Goal: Task Accomplishment & Management: Use online tool/utility

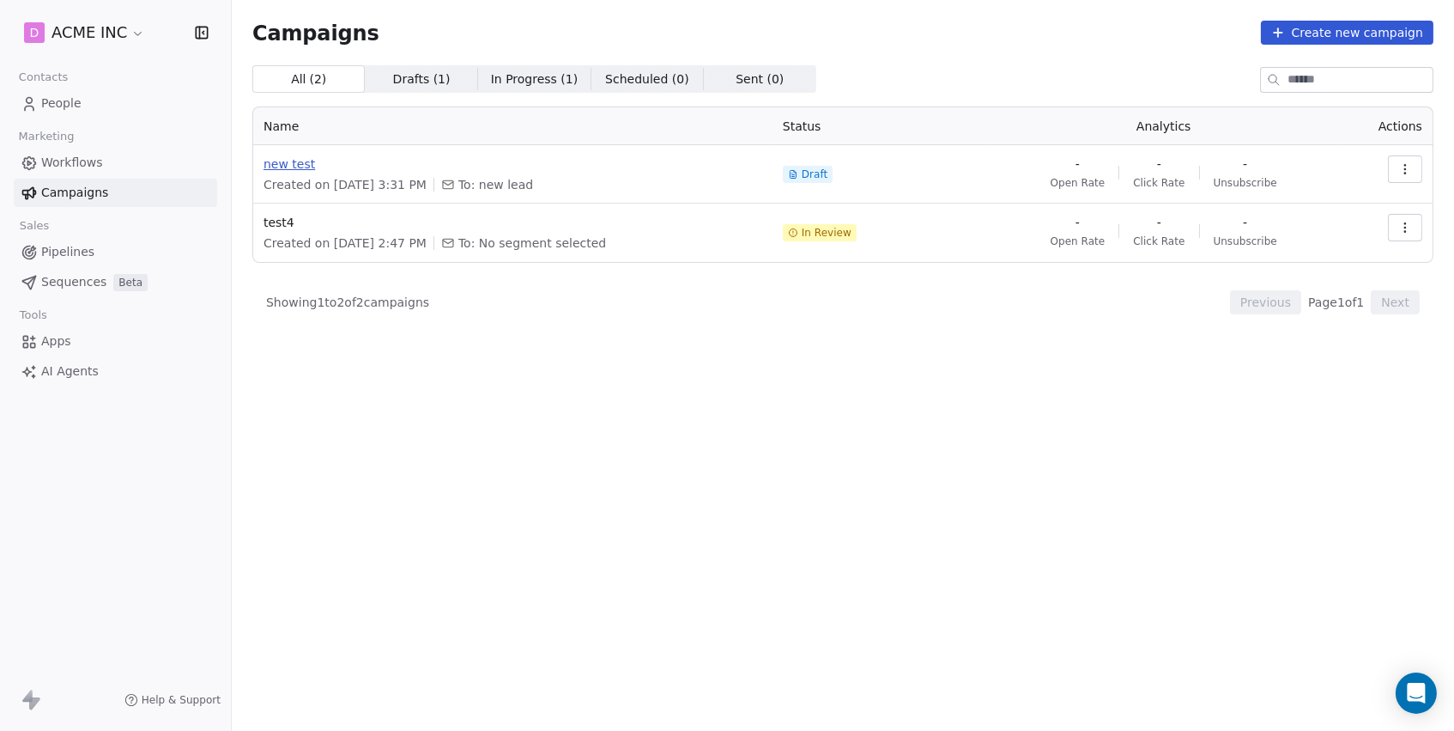
click at [276, 162] on span "new test" at bounding box center [513, 163] width 499 height 17
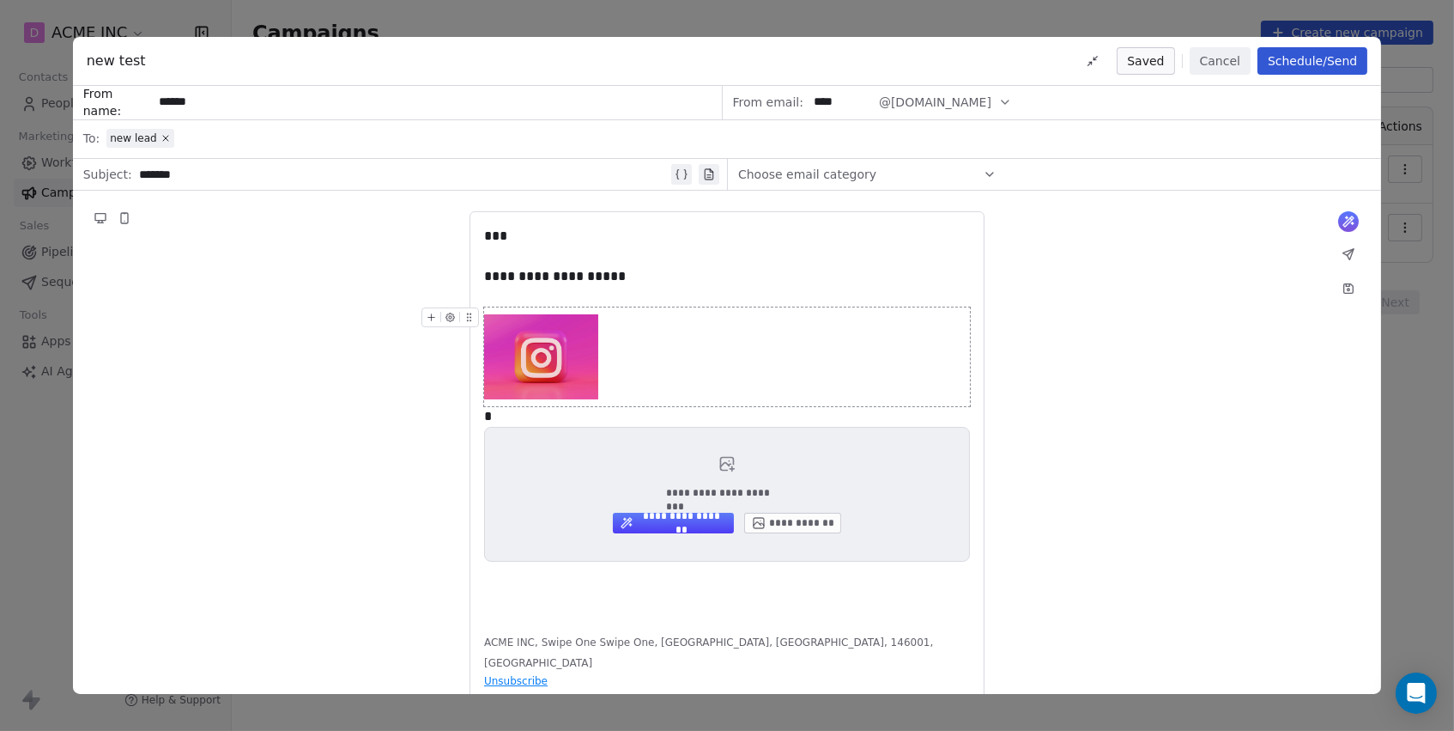
click at [660, 354] on div at bounding box center [727, 357] width 486 height 100
click at [634, 371] on div at bounding box center [727, 357] width 486 height 100
click at [518, 346] on img at bounding box center [541, 357] width 114 height 86
click at [553, 359] on img at bounding box center [541, 357] width 114 height 86
click at [622, 357] on div at bounding box center [727, 357] width 486 height 100
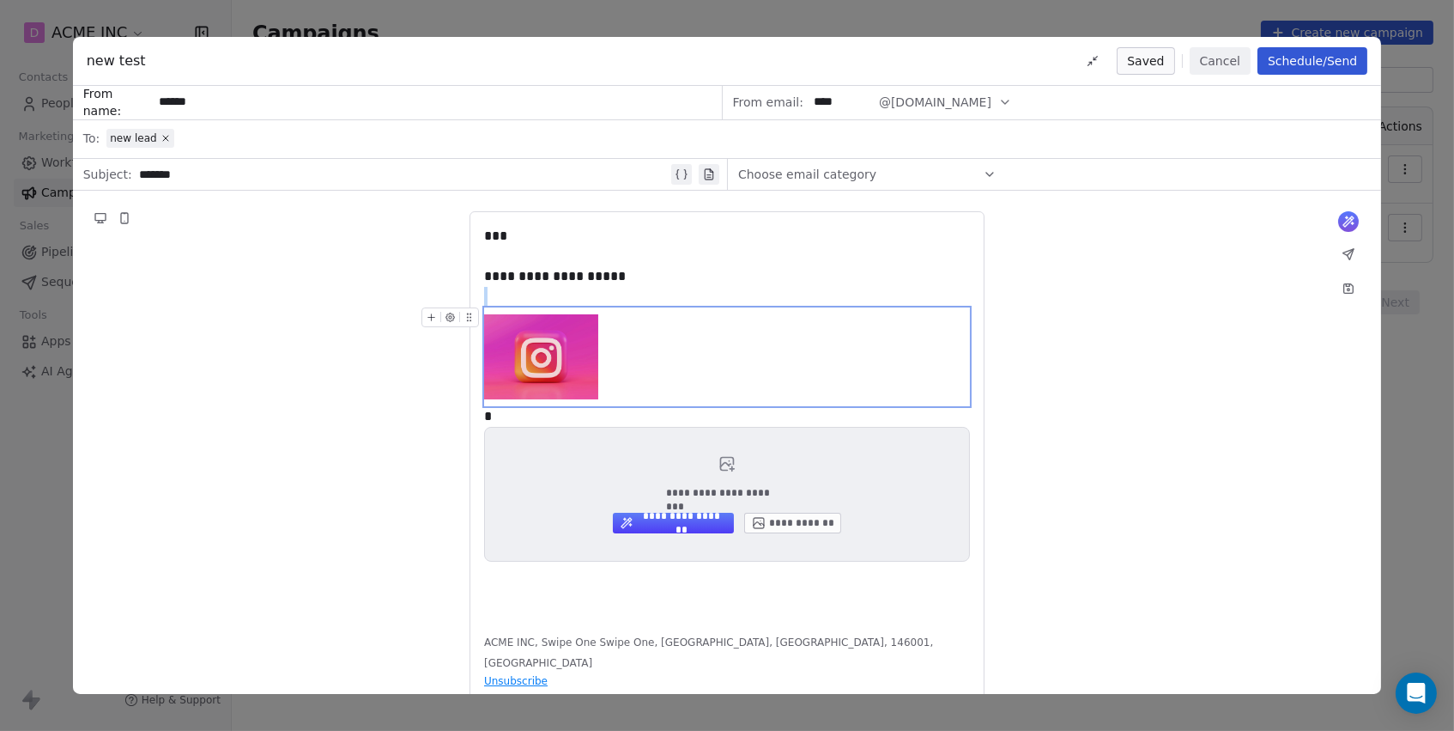
click at [556, 370] on img at bounding box center [541, 357] width 114 height 86
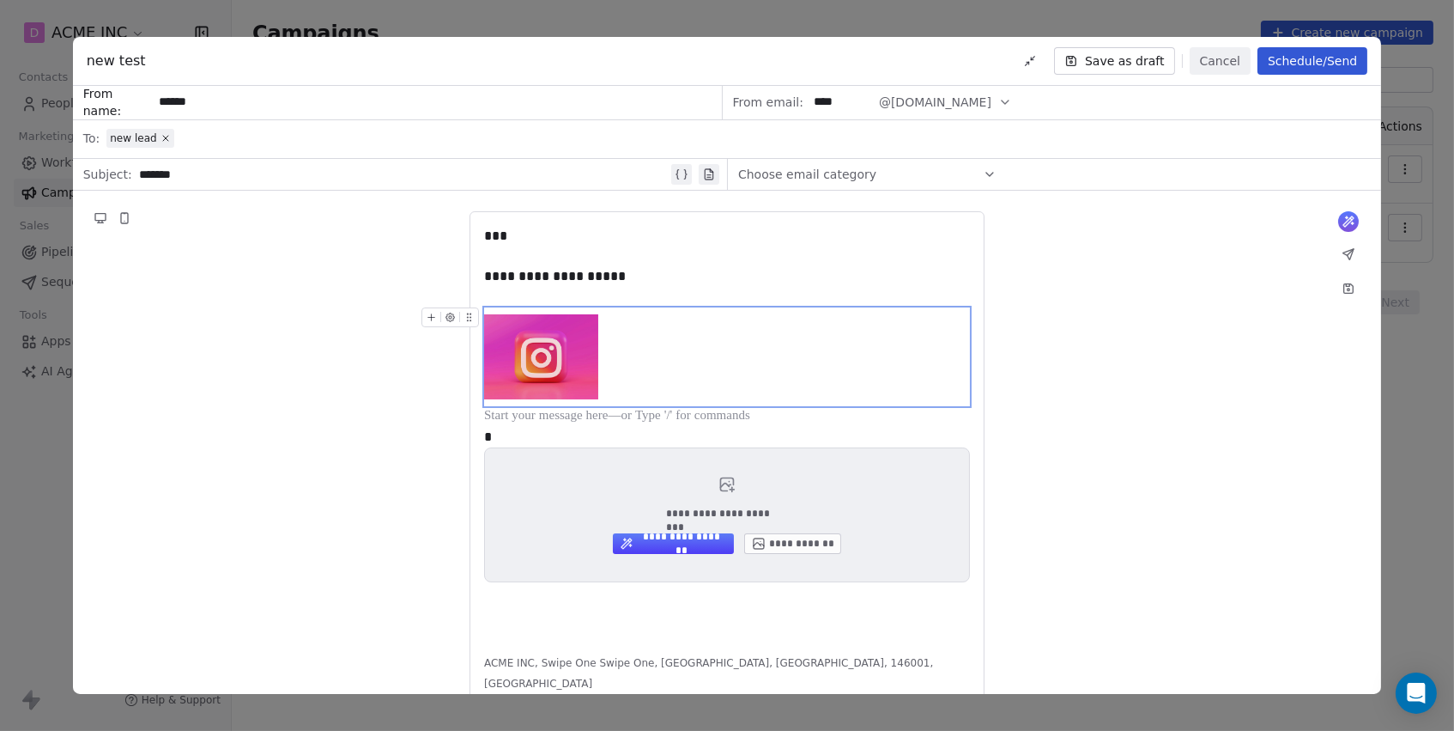
click at [552, 379] on img at bounding box center [541, 357] width 114 height 86
click at [450, 319] on icon "button" at bounding box center [450, 316] width 9 height 9
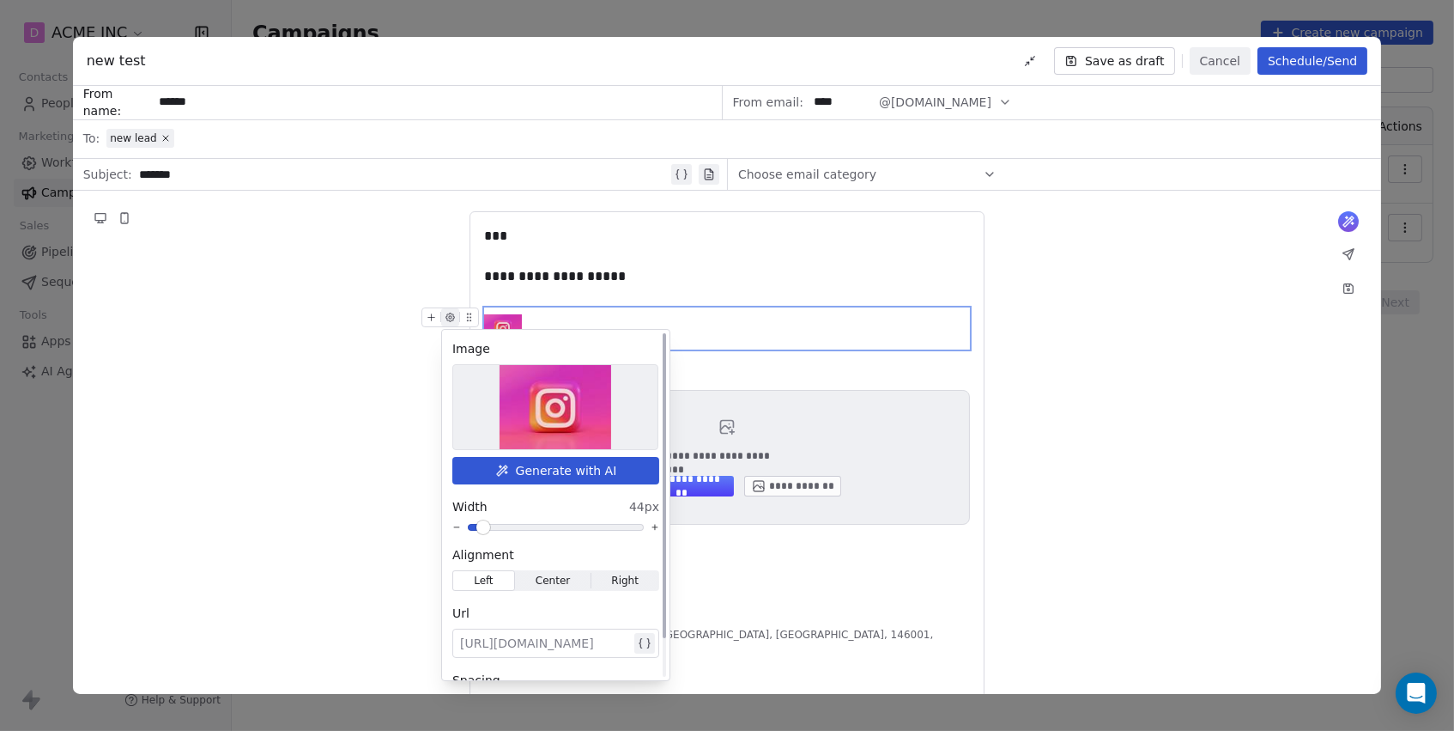
click at [479, 525] on span at bounding box center [483, 527] width 10 height 10
click at [928, 506] on div "**********" at bounding box center [727, 457] width 486 height 135
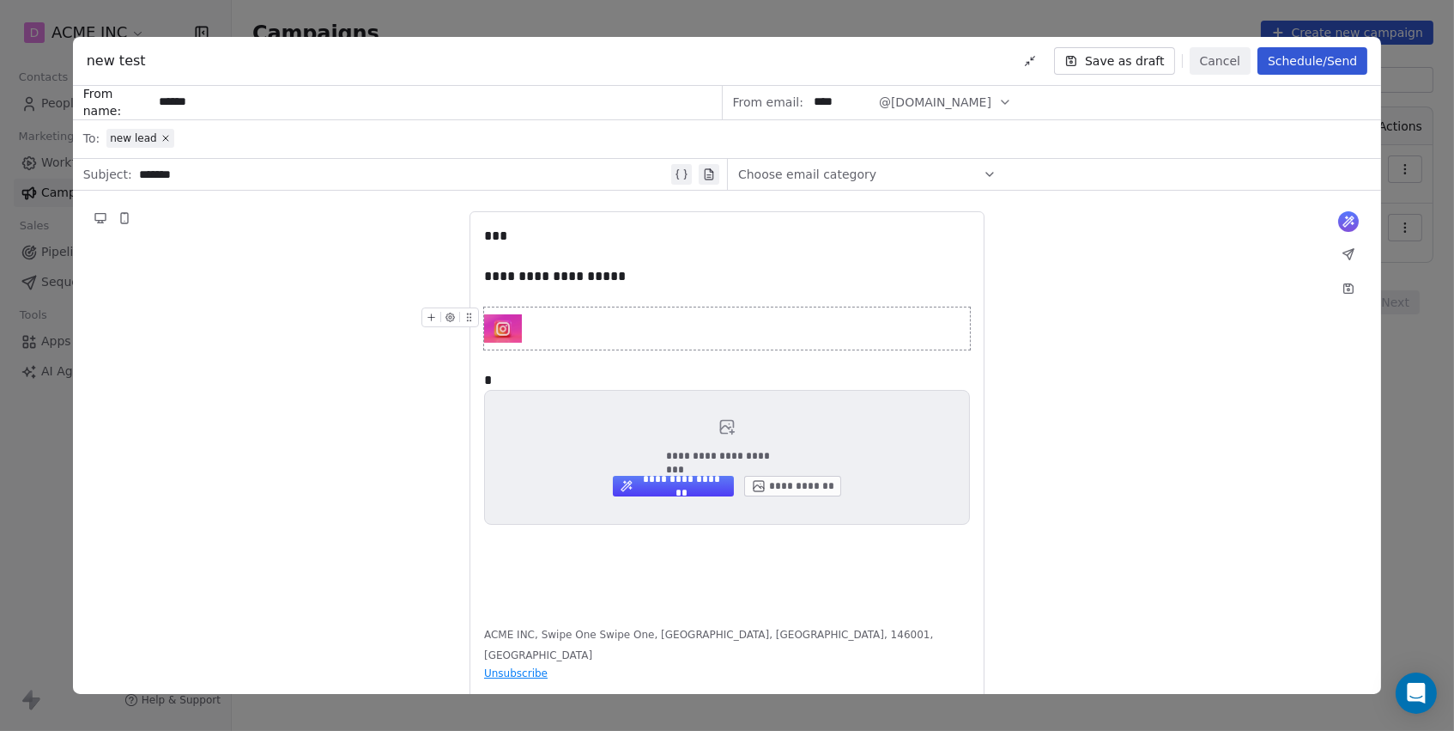
click at [622, 328] on div at bounding box center [727, 328] width 486 height 42
click at [561, 324] on div at bounding box center [727, 328] width 486 height 42
click at [434, 321] on icon at bounding box center [431, 317] width 11 height 11
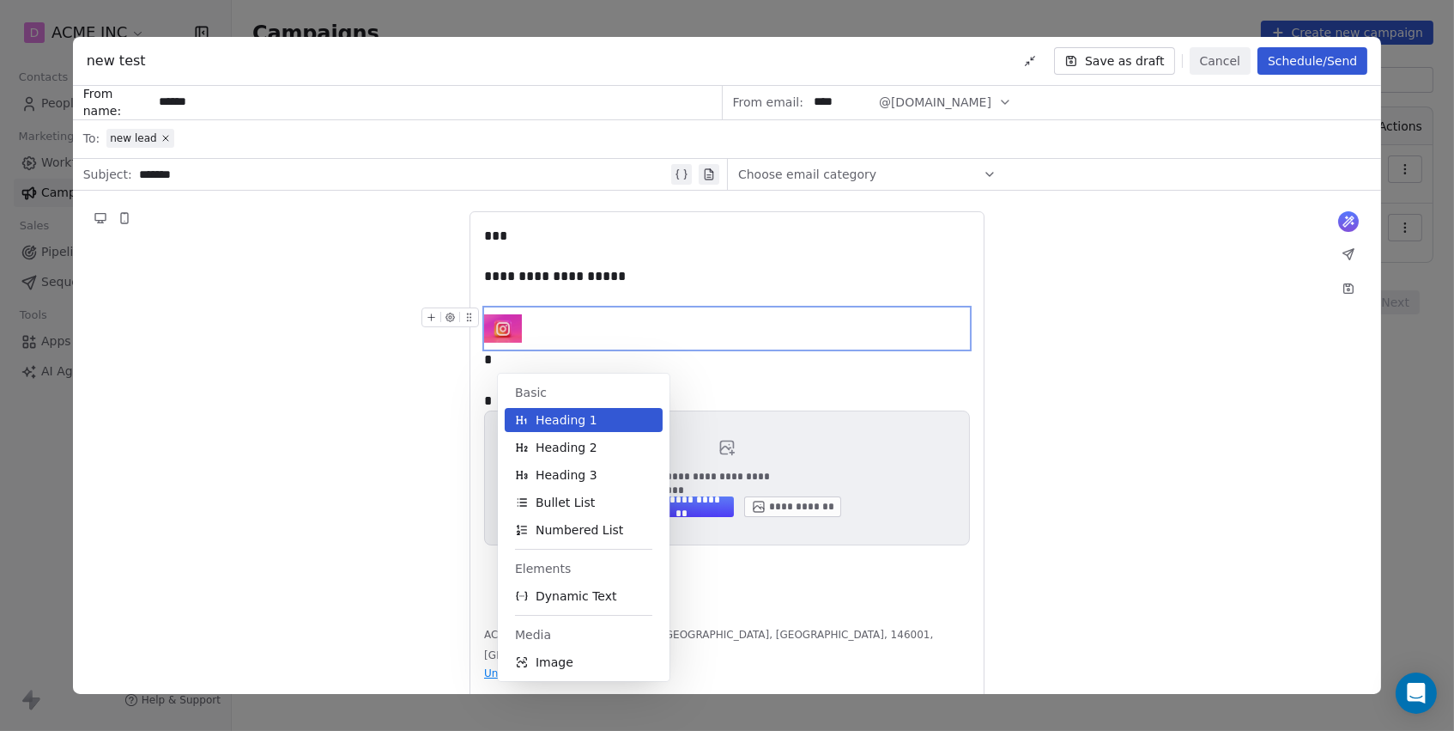
click at [445, 318] on icon "button" at bounding box center [450, 317] width 11 height 11
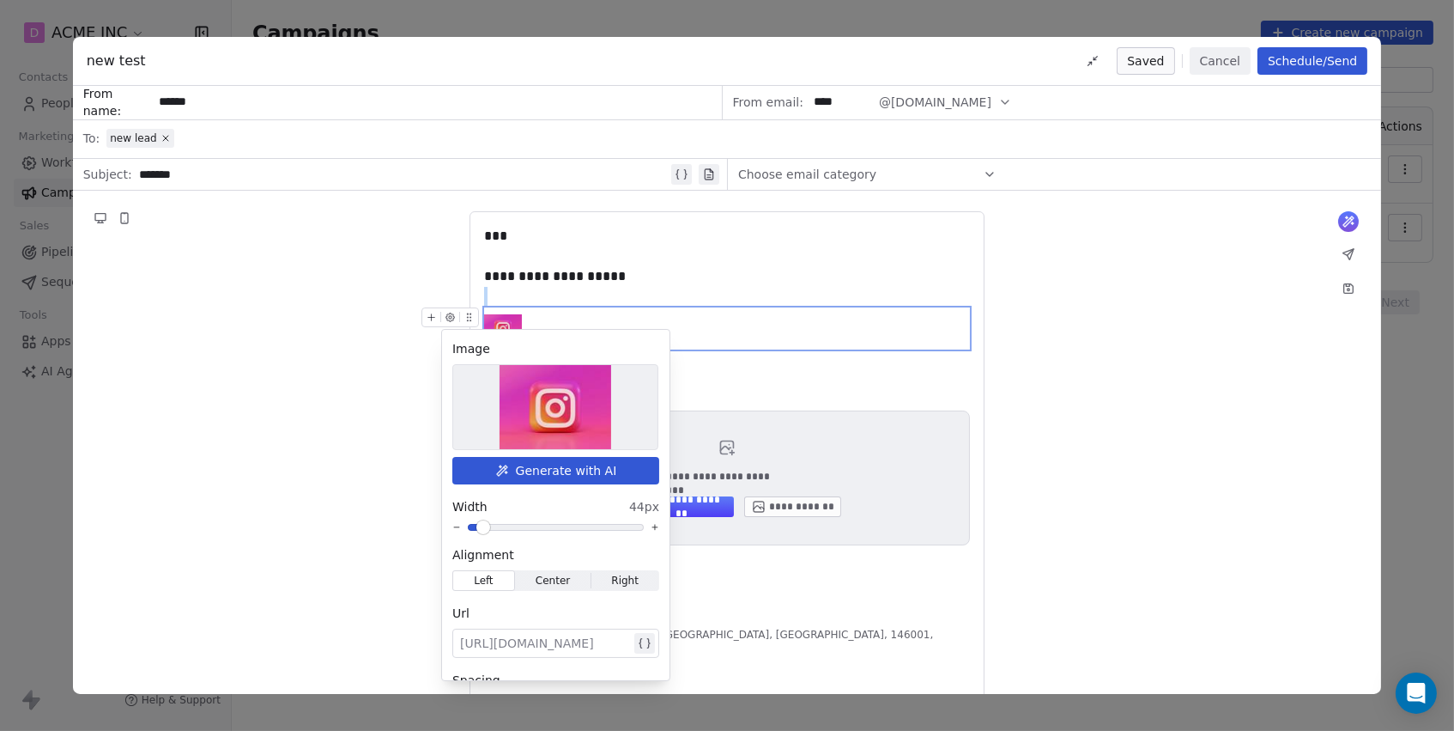
click at [465, 316] on icon at bounding box center [469, 317] width 11 height 11
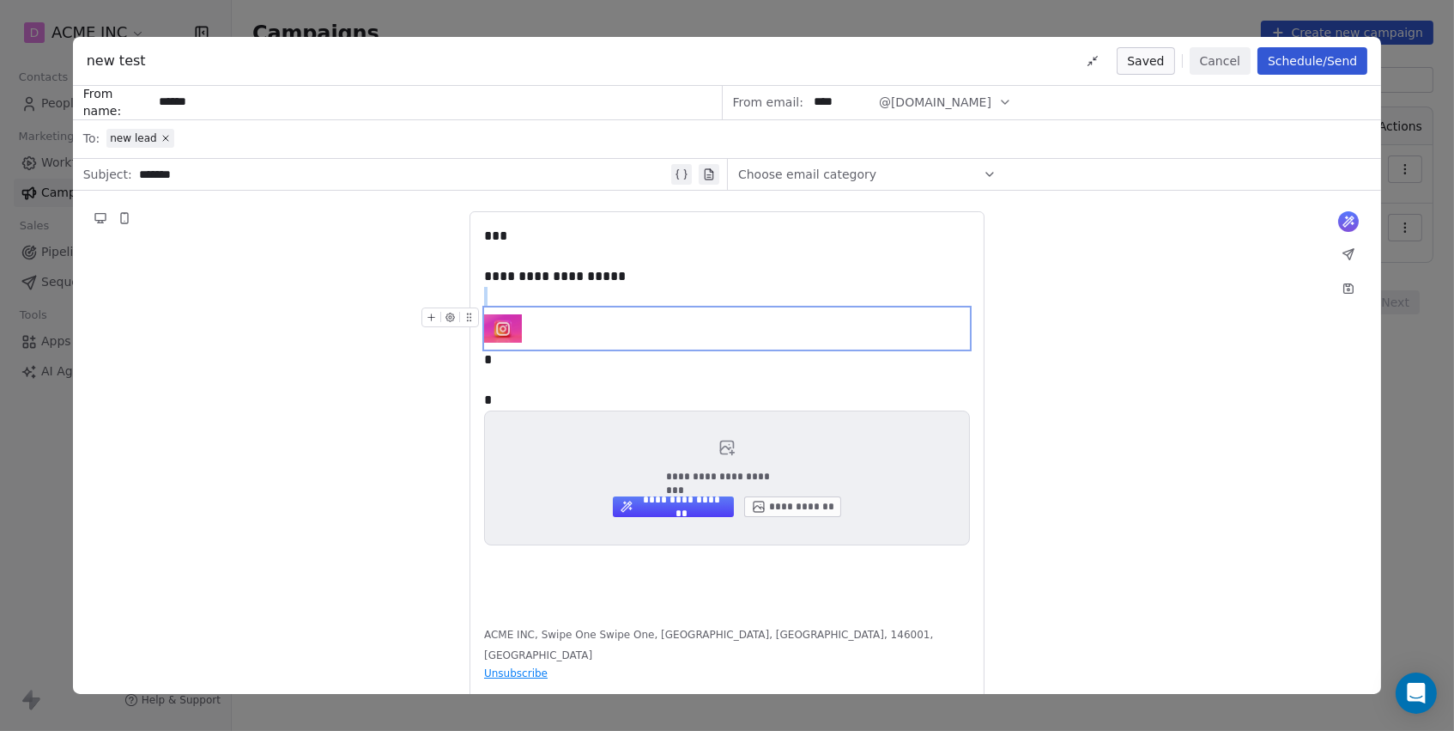
click at [465, 316] on icon at bounding box center [469, 317] width 11 height 11
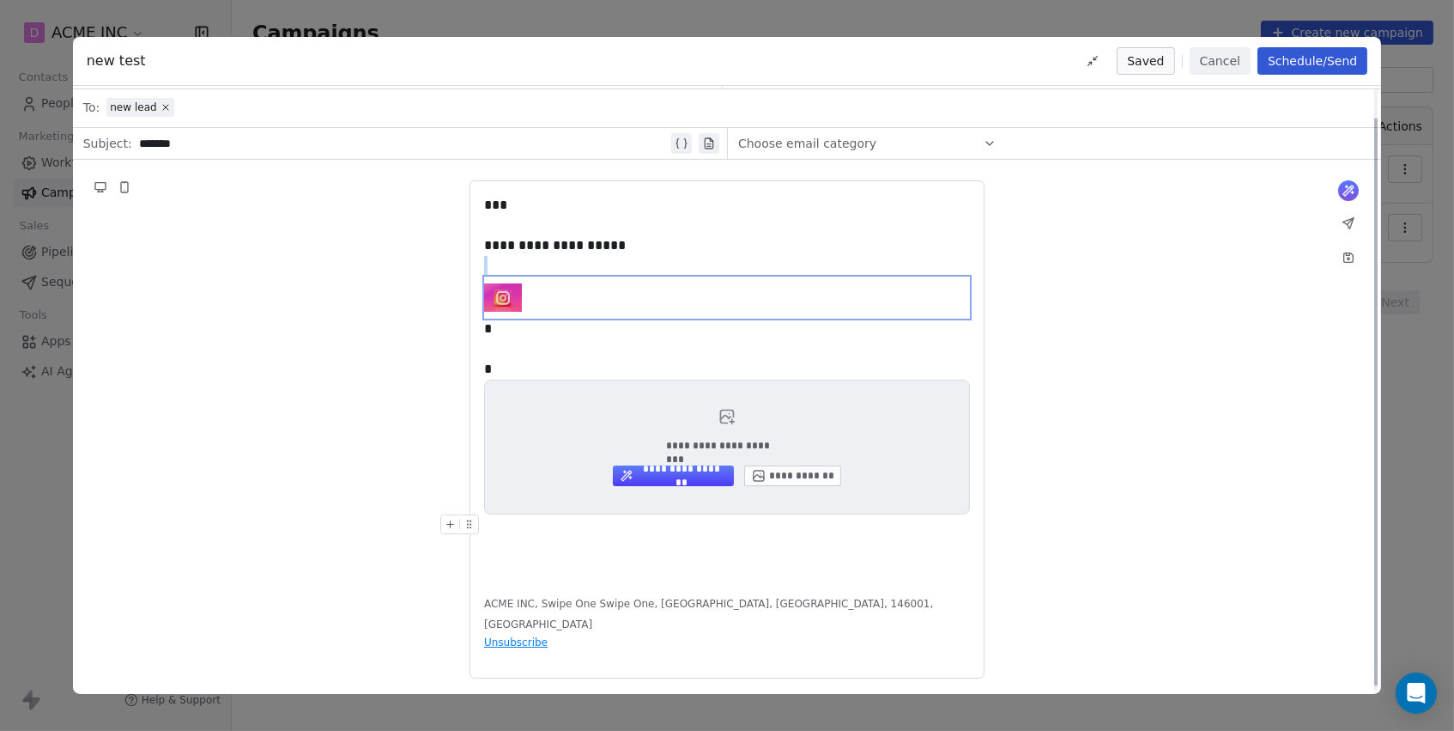
click at [551, 534] on div "**********" at bounding box center [727, 387] width 486 height 385
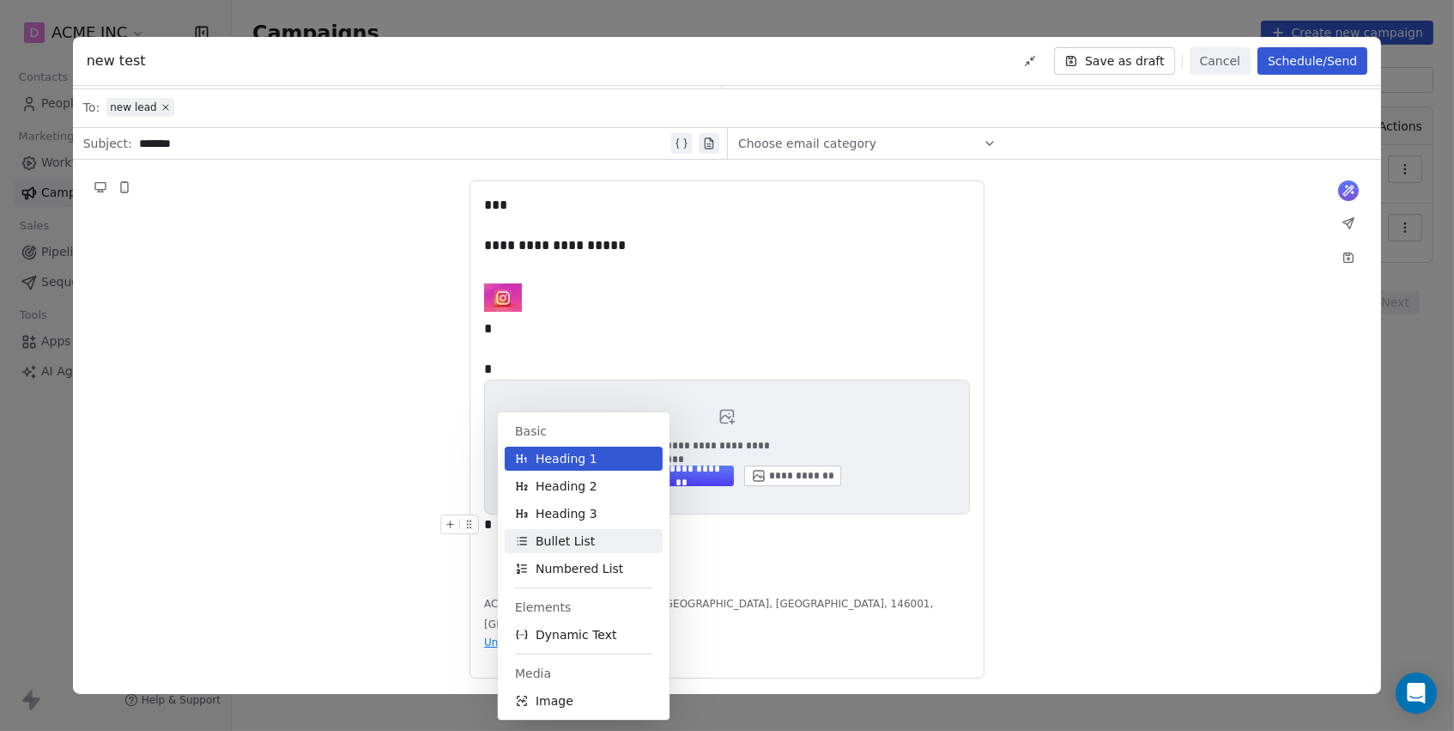
scroll to position [0, 0]
click at [731, 327] on div "*" at bounding box center [727, 329] width 486 height 21
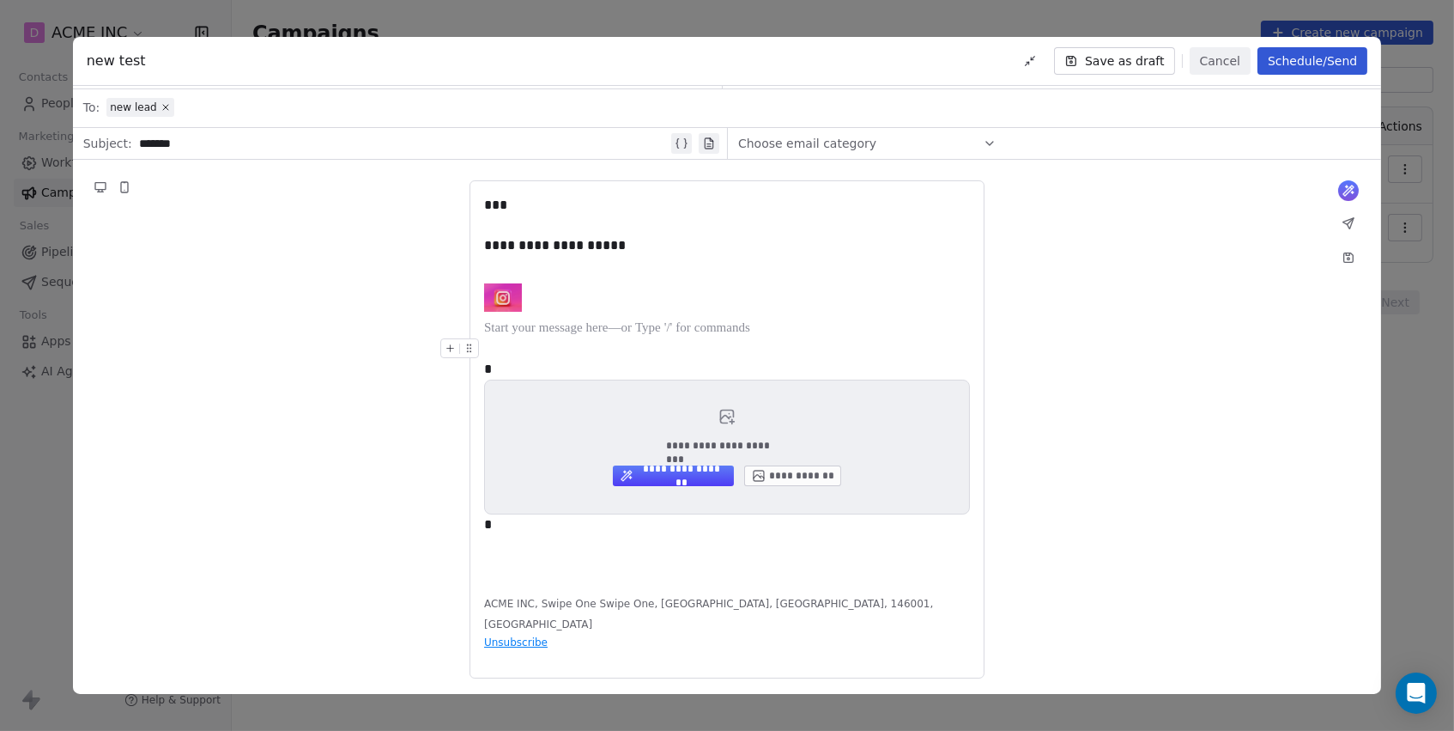
click at [640, 356] on div at bounding box center [727, 348] width 486 height 21
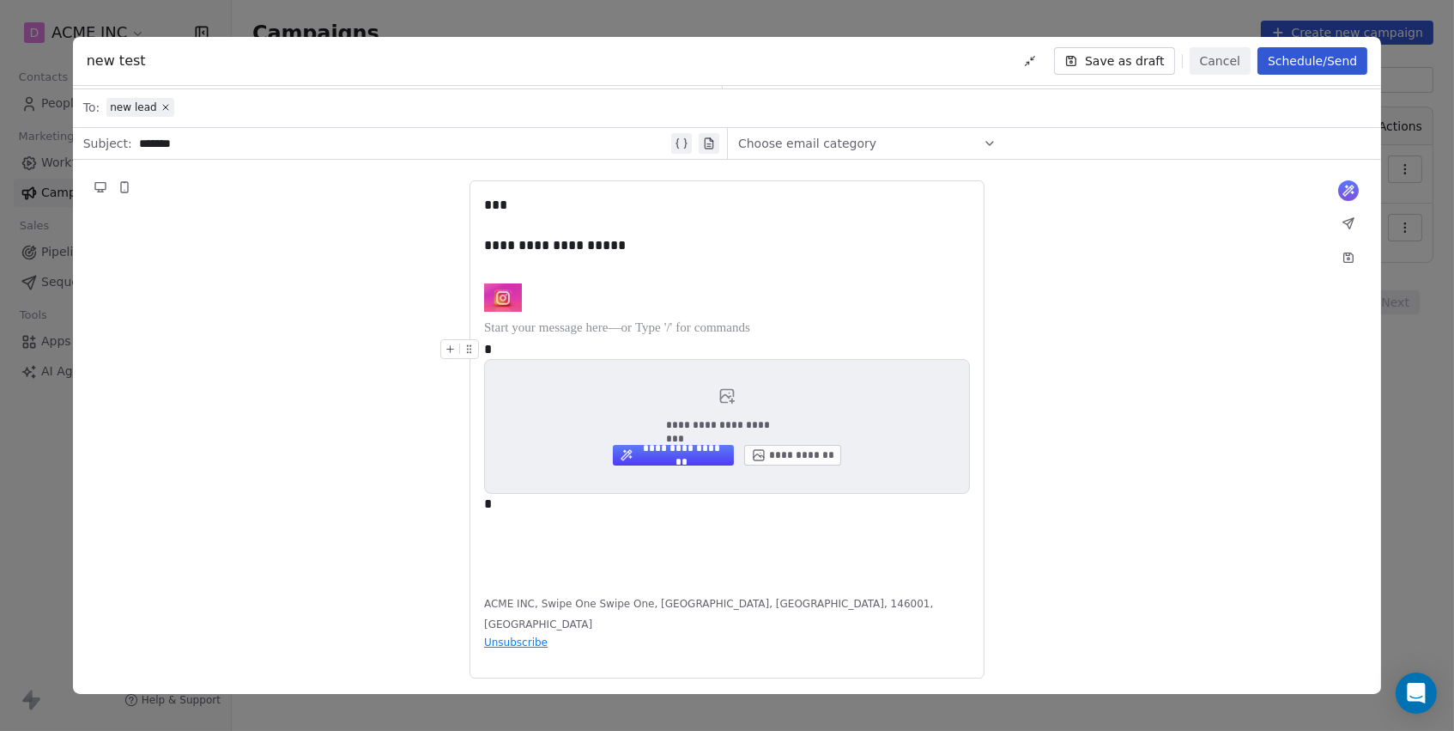
click at [456, 342] on button at bounding box center [450, 349] width 18 height 18
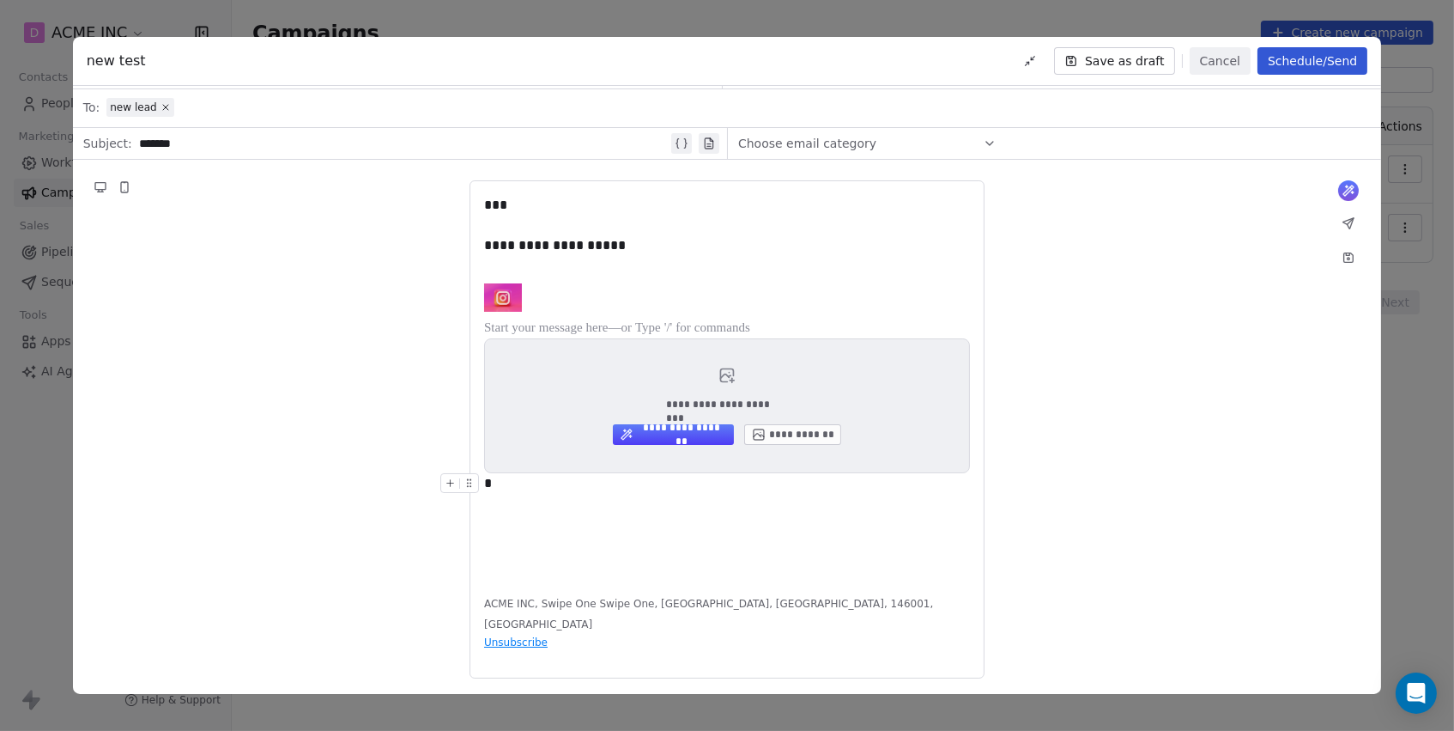
click at [660, 476] on body "**********" at bounding box center [727, 365] width 1454 height 731
click at [562, 278] on div at bounding box center [727, 297] width 486 height 42
click at [588, 295] on div at bounding box center [727, 297] width 486 height 42
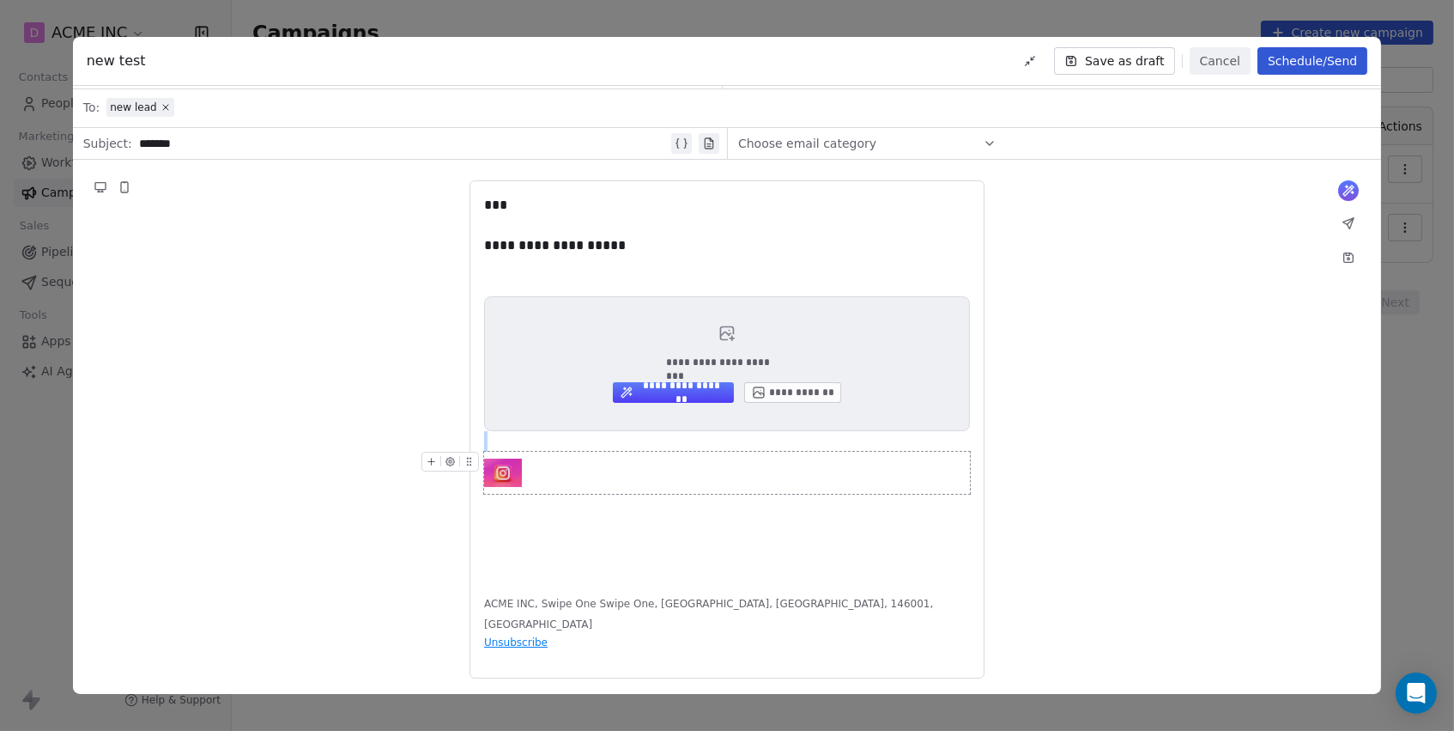
click at [554, 470] on div at bounding box center [727, 473] width 486 height 42
click at [501, 470] on img at bounding box center [503, 472] width 38 height 28
click at [447, 456] on icon "button" at bounding box center [450, 461] width 11 height 11
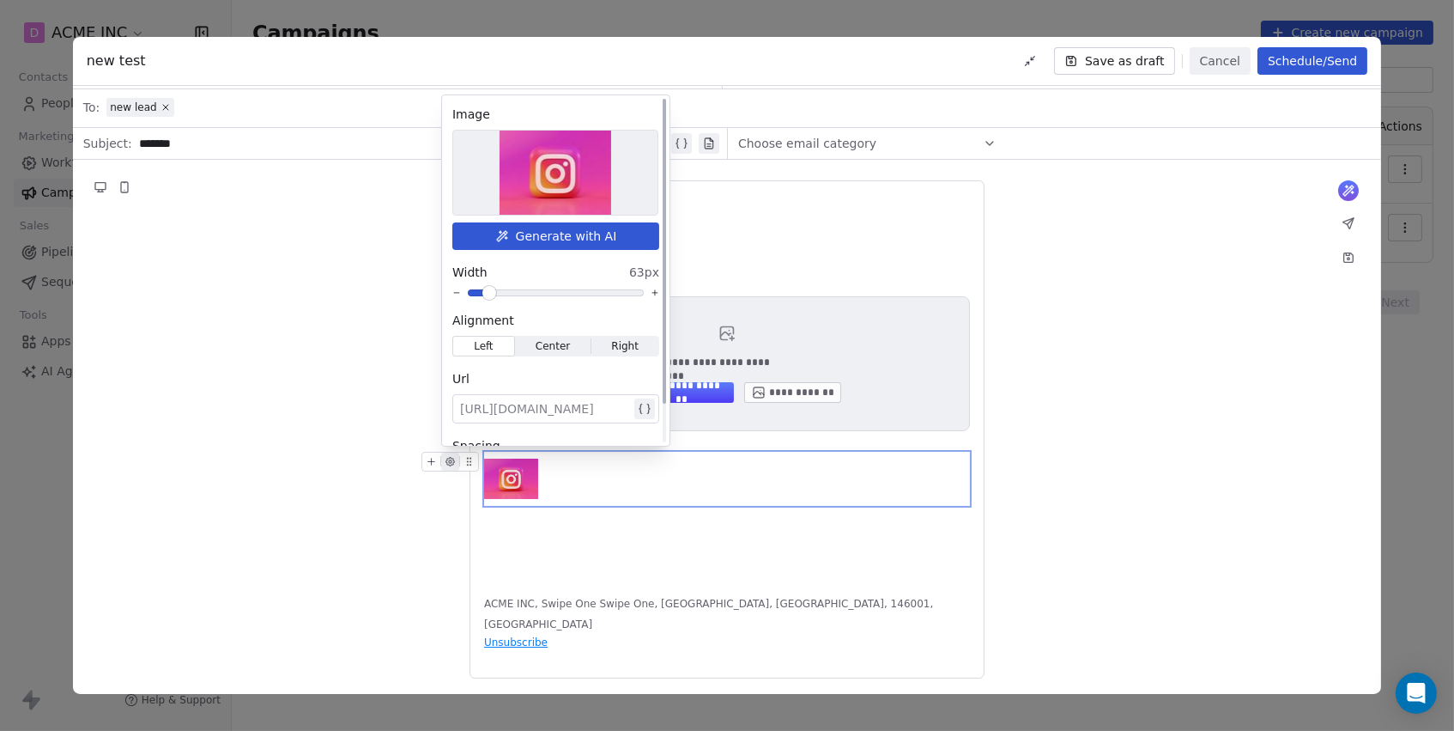
click at [485, 291] on span at bounding box center [489, 293] width 10 height 10
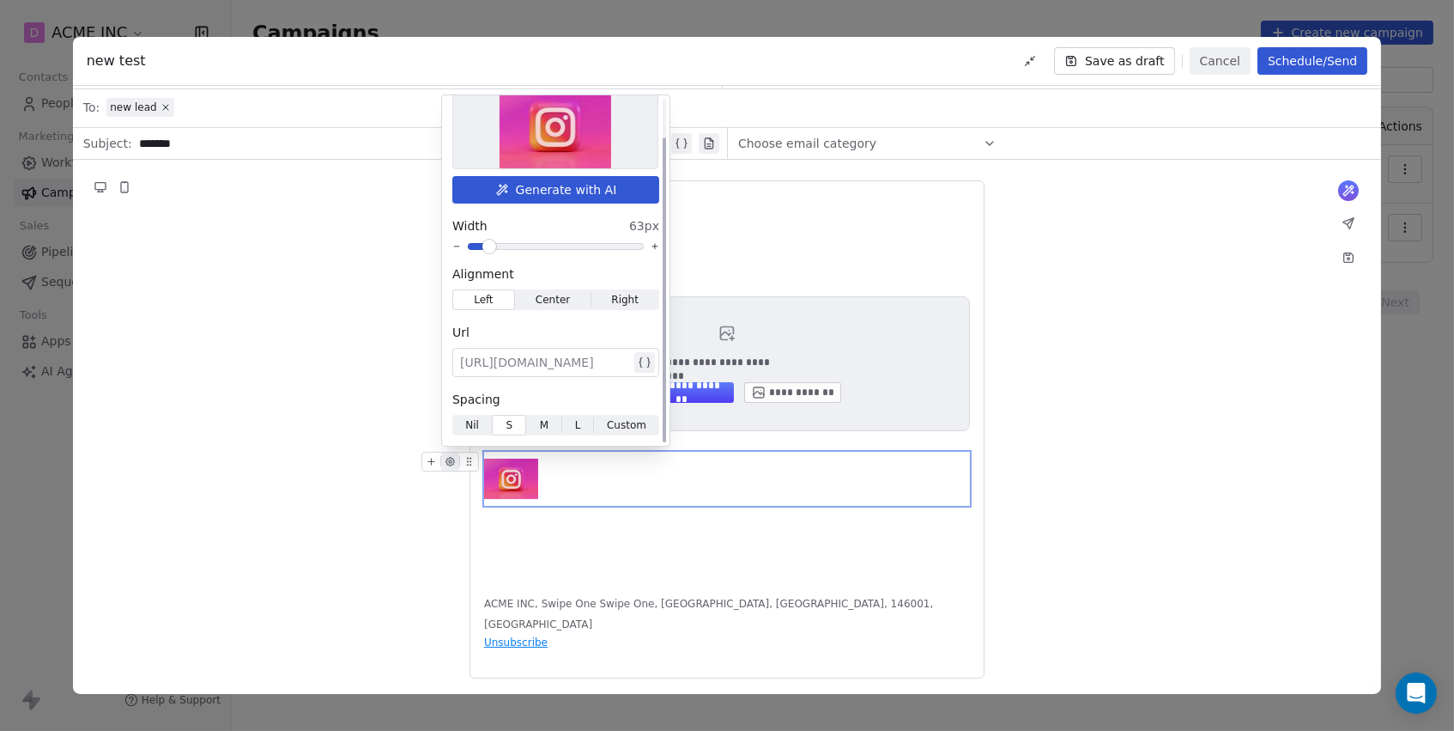
scroll to position [45, 0]
click at [538, 421] on span "M M" at bounding box center [543, 426] width 35 height 21
click at [507, 424] on span "S" at bounding box center [508, 426] width 7 height 15
click at [474, 426] on span "Nil" at bounding box center [472, 426] width 14 height 15
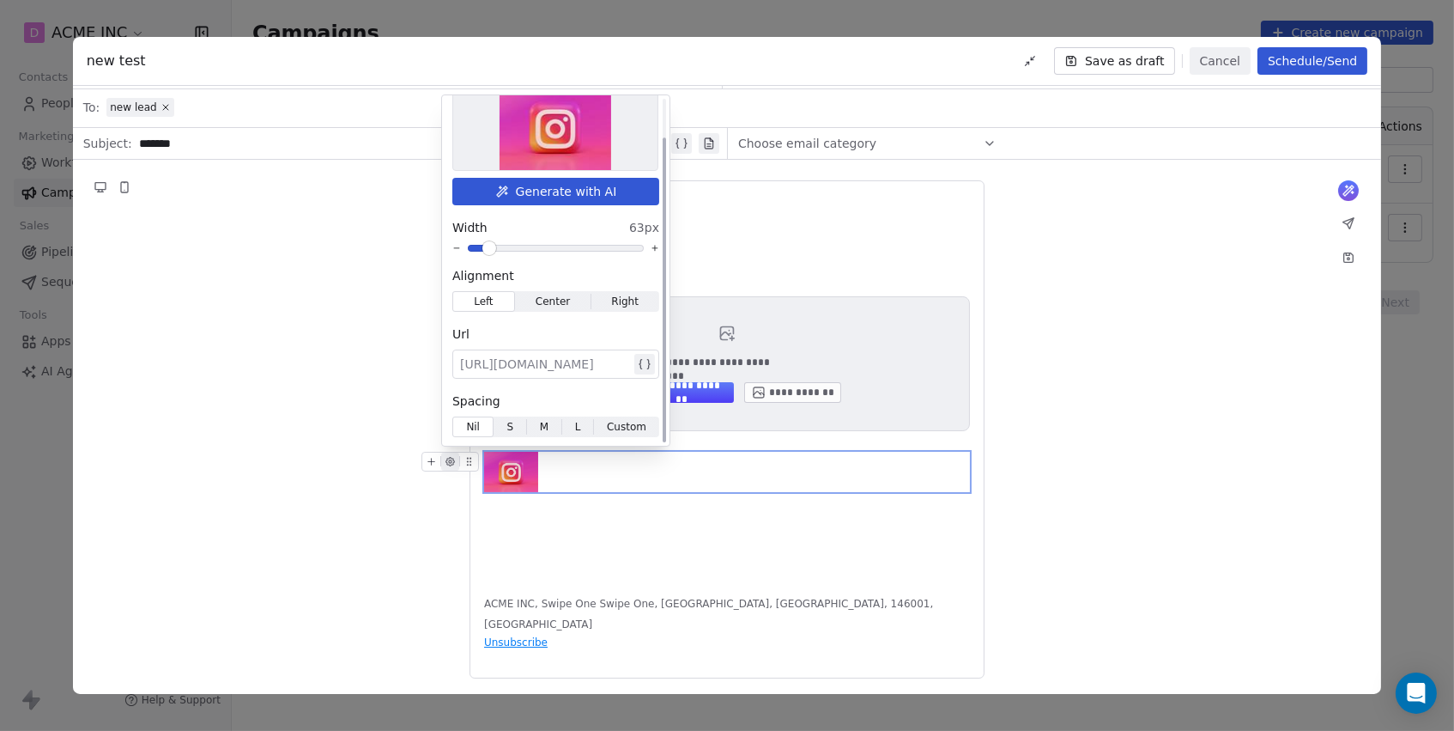
click at [517, 426] on span "S S" at bounding box center [510, 426] width 33 height 21
click at [377, 482] on div "**********" at bounding box center [727, 430] width 1309 height 540
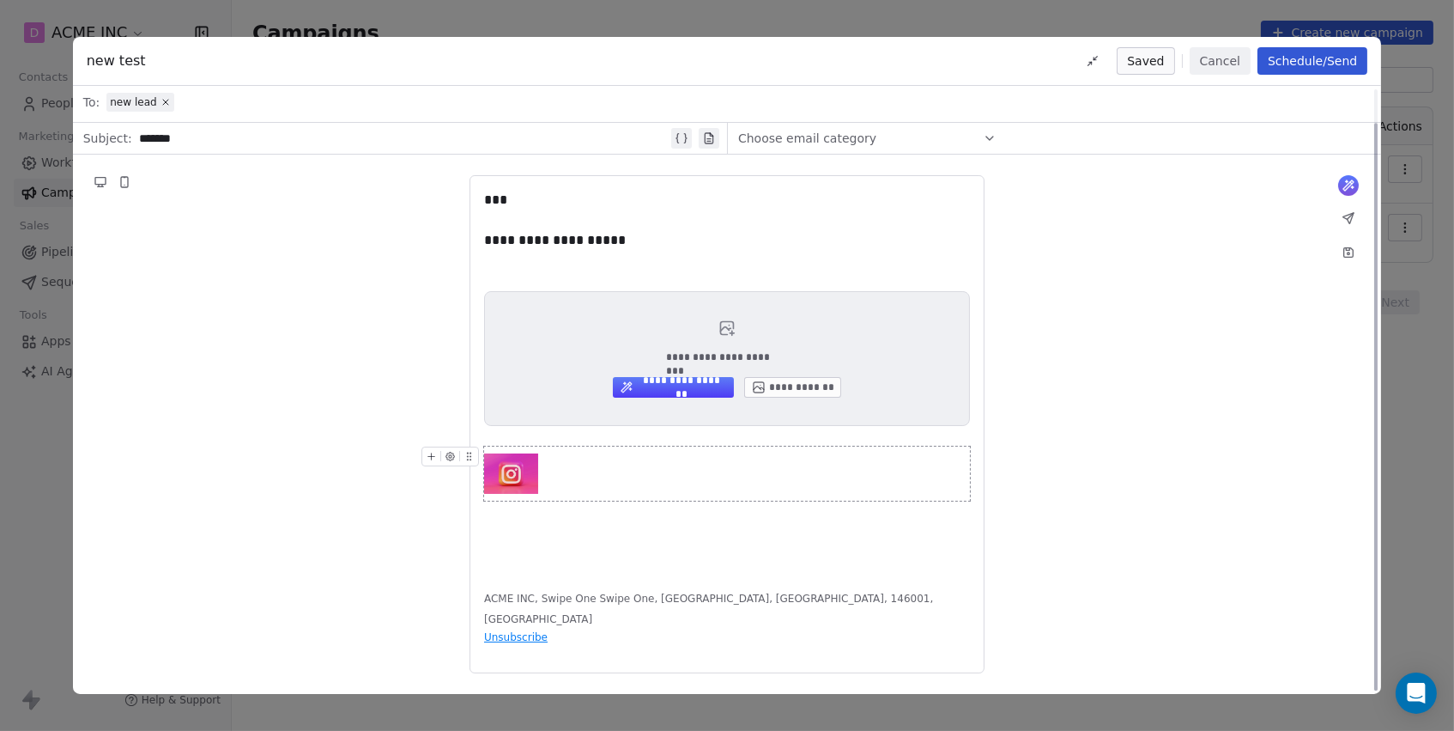
scroll to position [36, 0]
click at [581, 627] on div "**********" at bounding box center [727, 424] width 515 height 499
click at [563, 556] on div "**********" at bounding box center [727, 382] width 486 height 385
click at [516, 471] on img at bounding box center [511, 473] width 54 height 40
click at [474, 457] on icon at bounding box center [469, 456] width 11 height 11
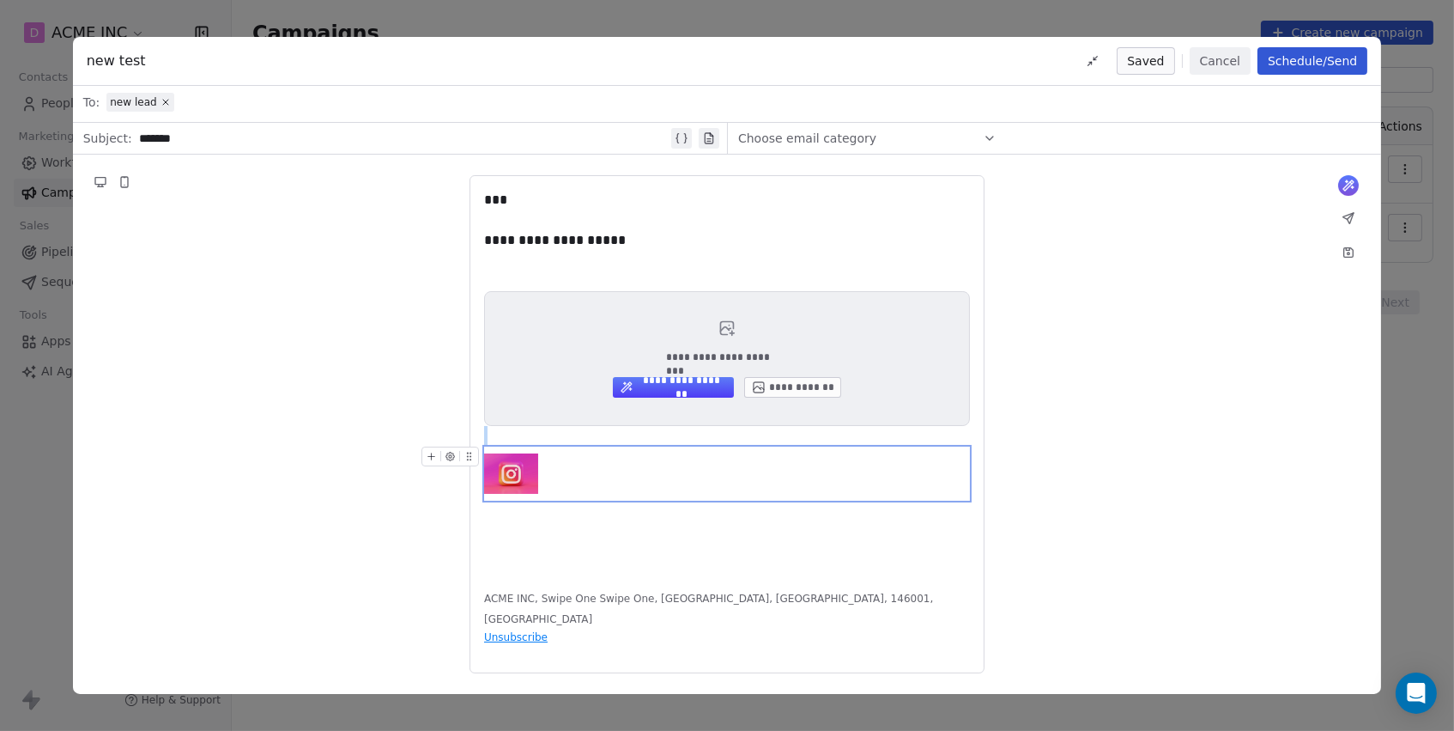
click at [450, 455] on icon "button" at bounding box center [450, 456] width 3 height 3
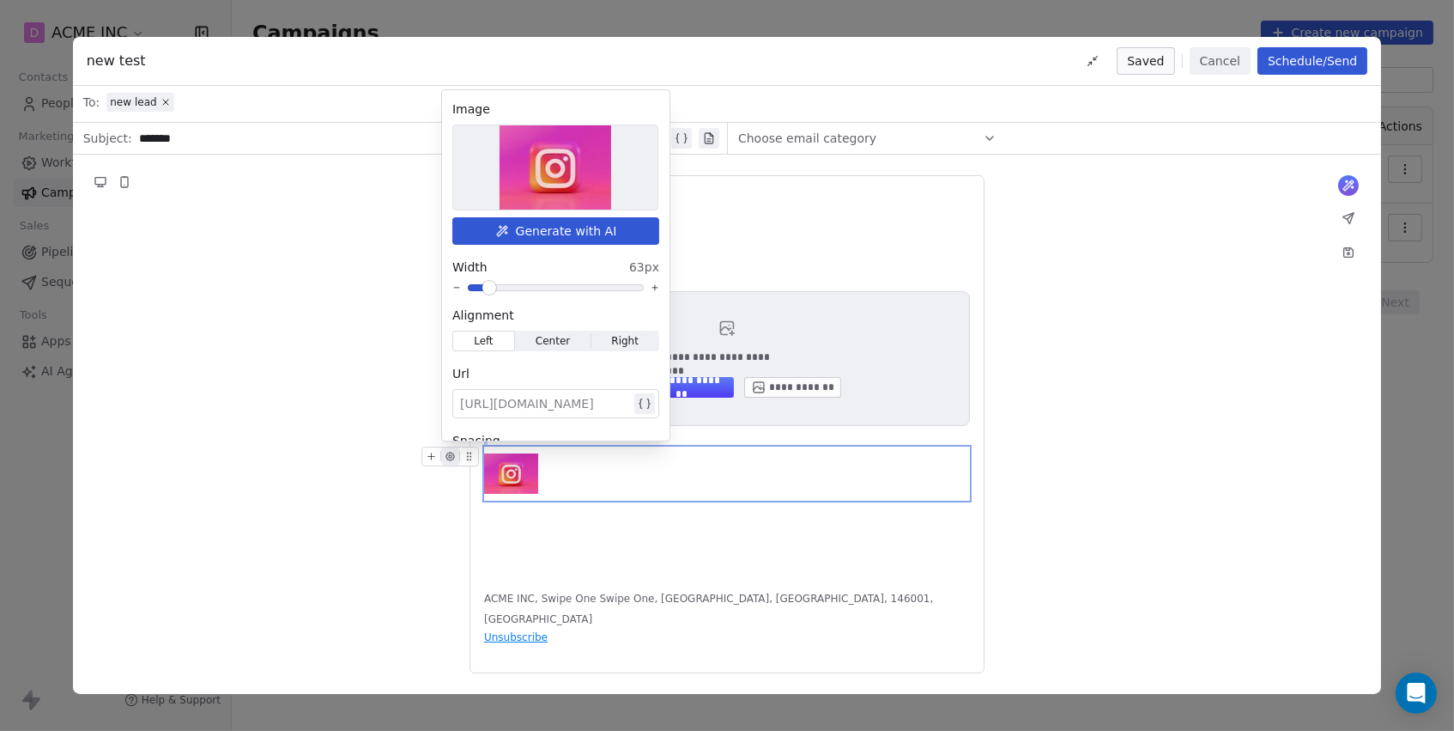
click at [610, 488] on div at bounding box center [727, 473] width 486 height 54
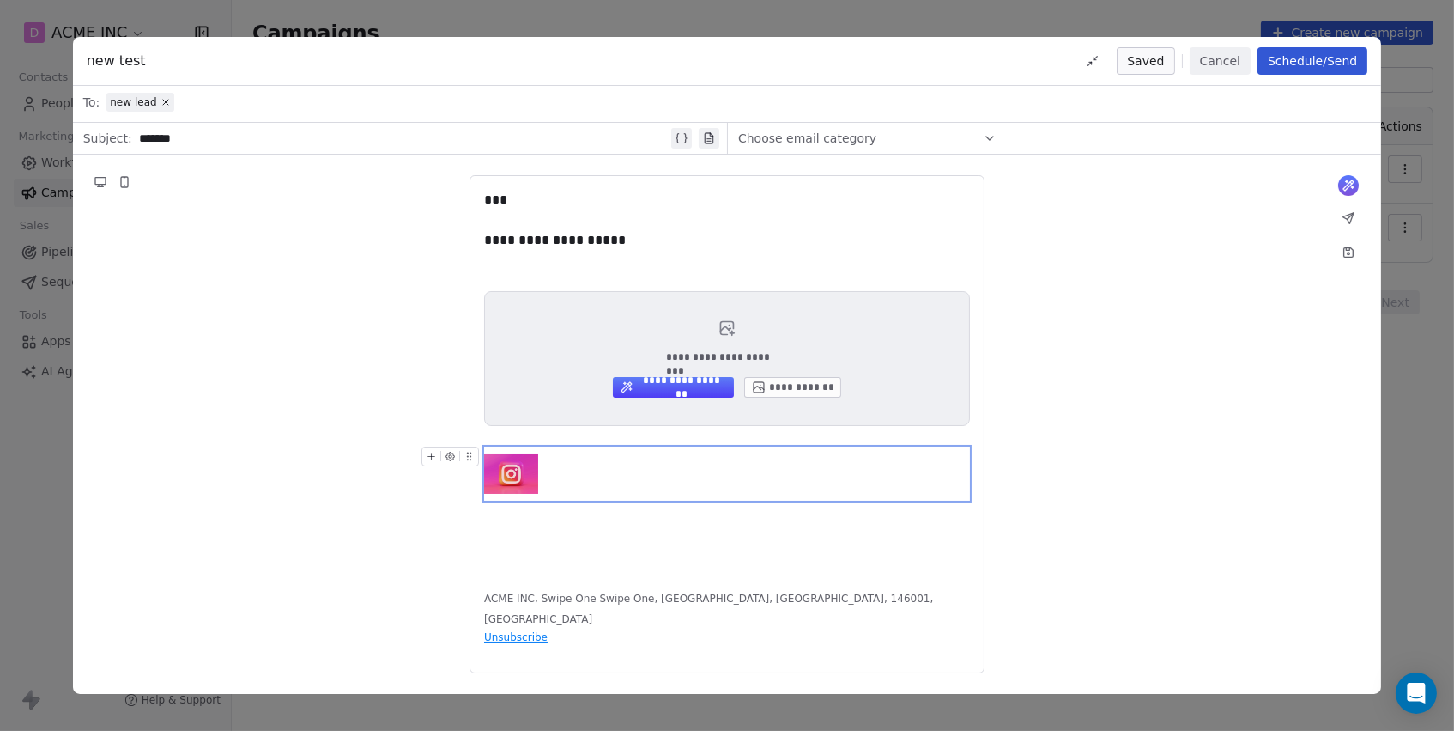
click at [597, 479] on div at bounding box center [727, 473] width 486 height 54
click at [541, 215] on div at bounding box center [727, 219] width 486 height 21
click at [529, 192] on div "***" at bounding box center [727, 200] width 486 height 21
click at [523, 214] on div at bounding box center [727, 219] width 486 height 21
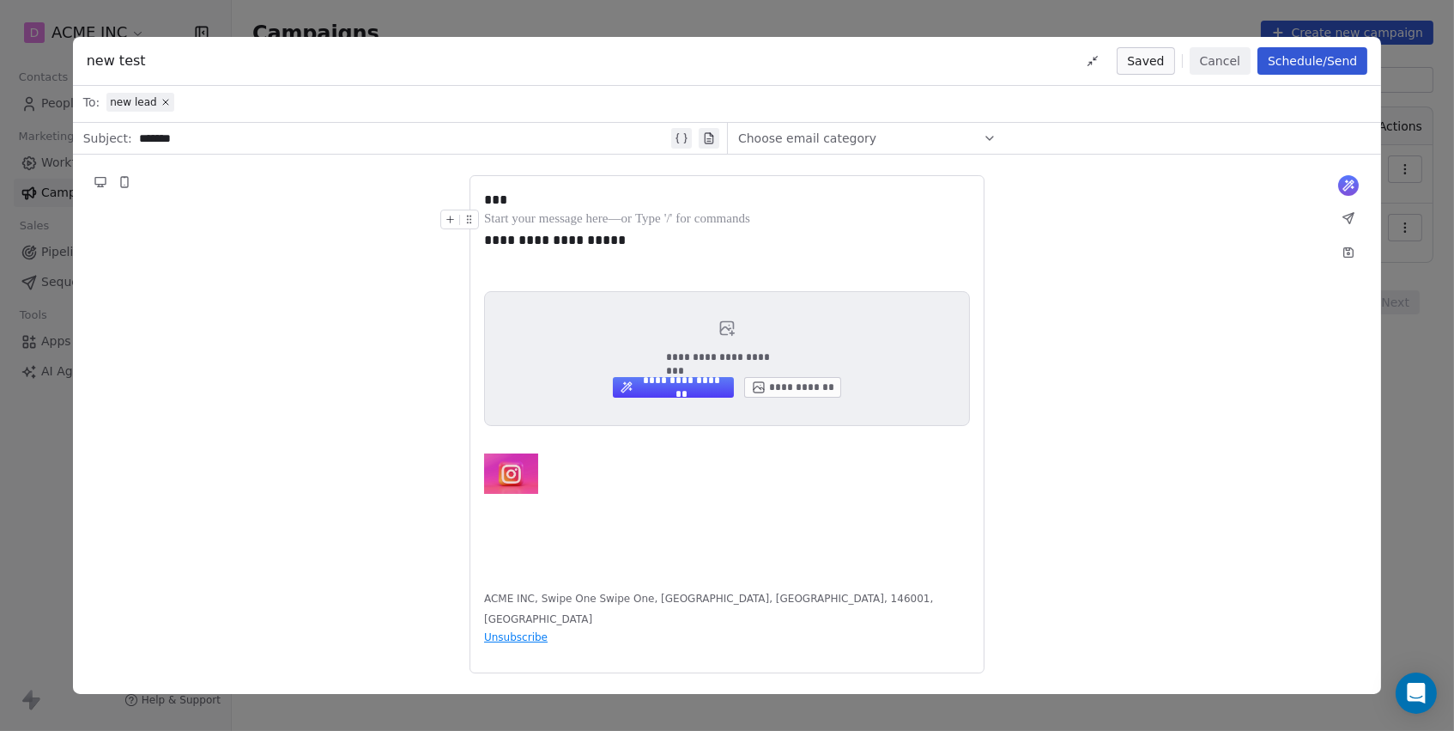
click at [446, 221] on icon at bounding box center [450, 219] width 11 height 11
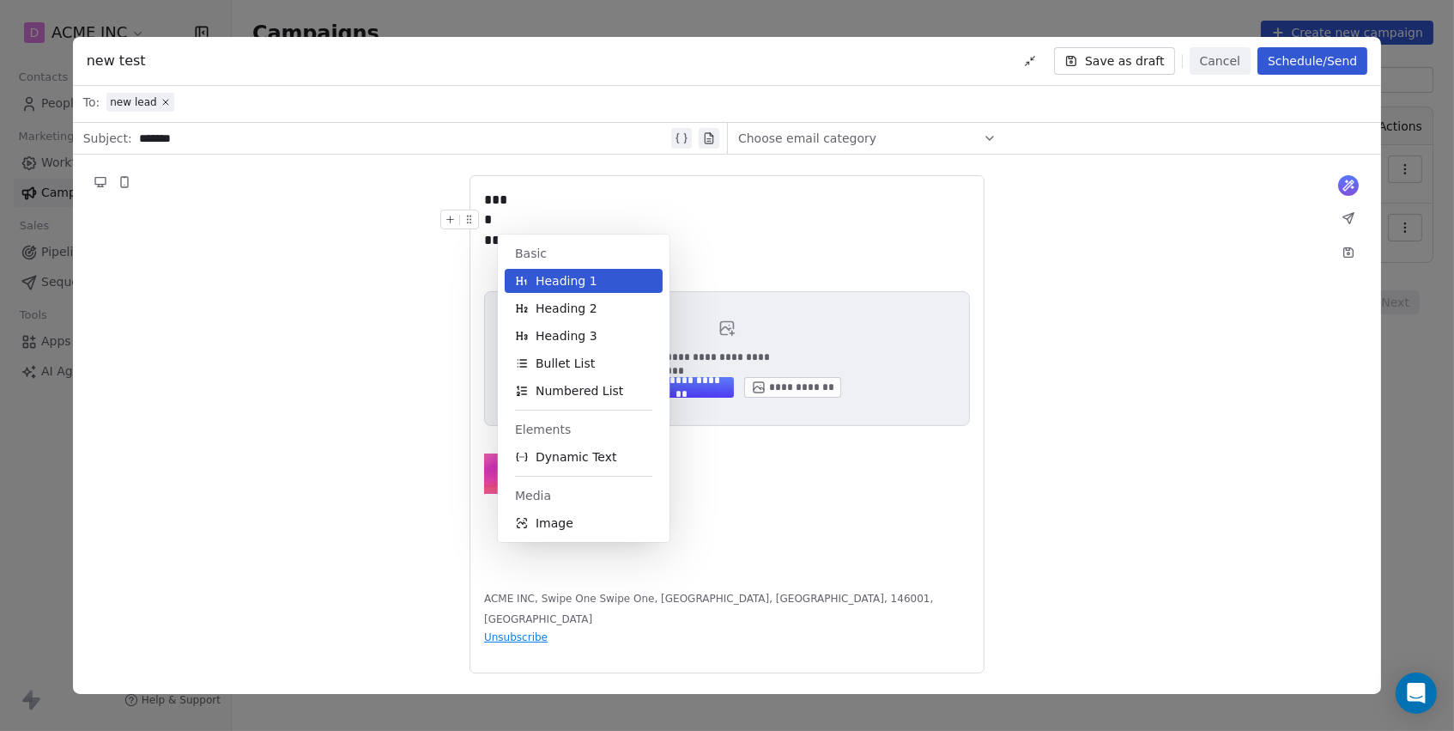
click at [571, 284] on span "Heading 1" at bounding box center [567, 280] width 62 height 17
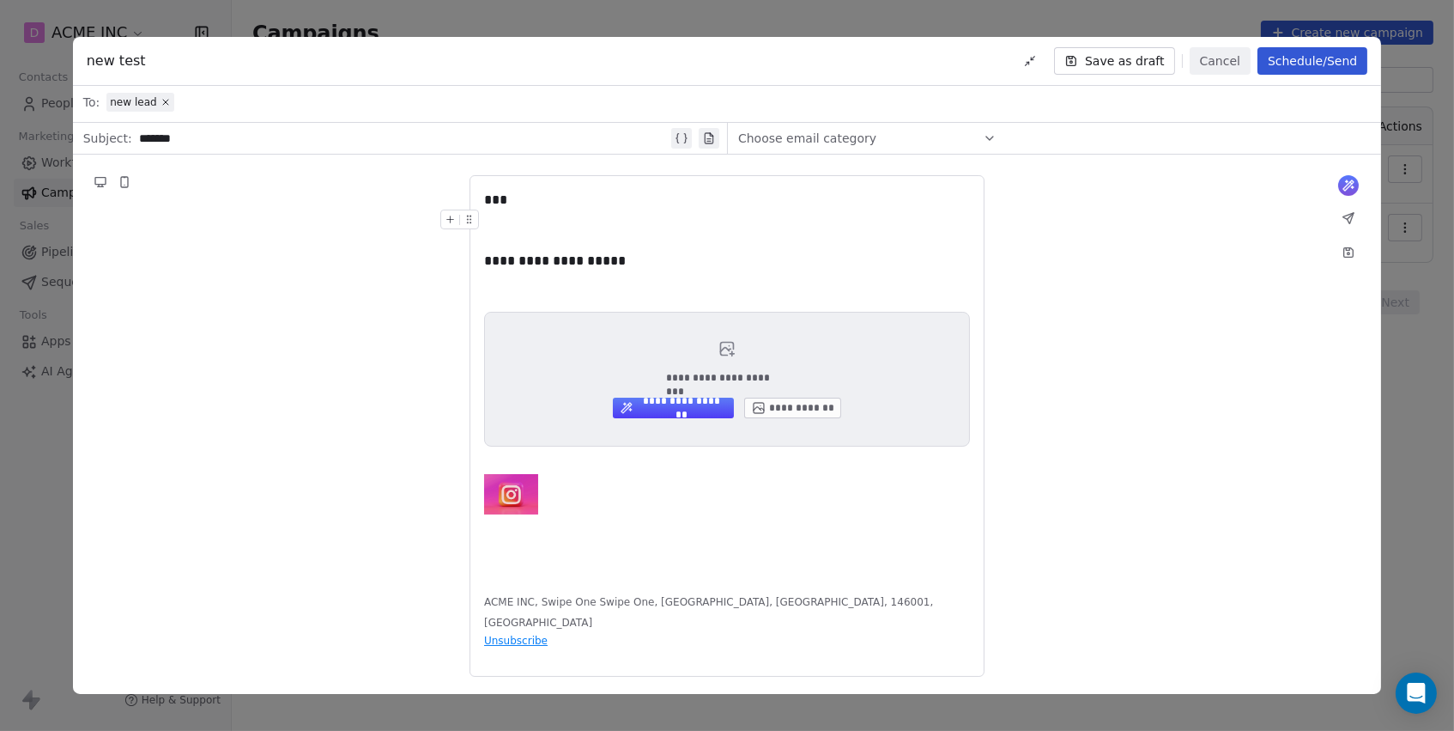
click at [507, 232] on div at bounding box center [727, 229] width 486 height 41
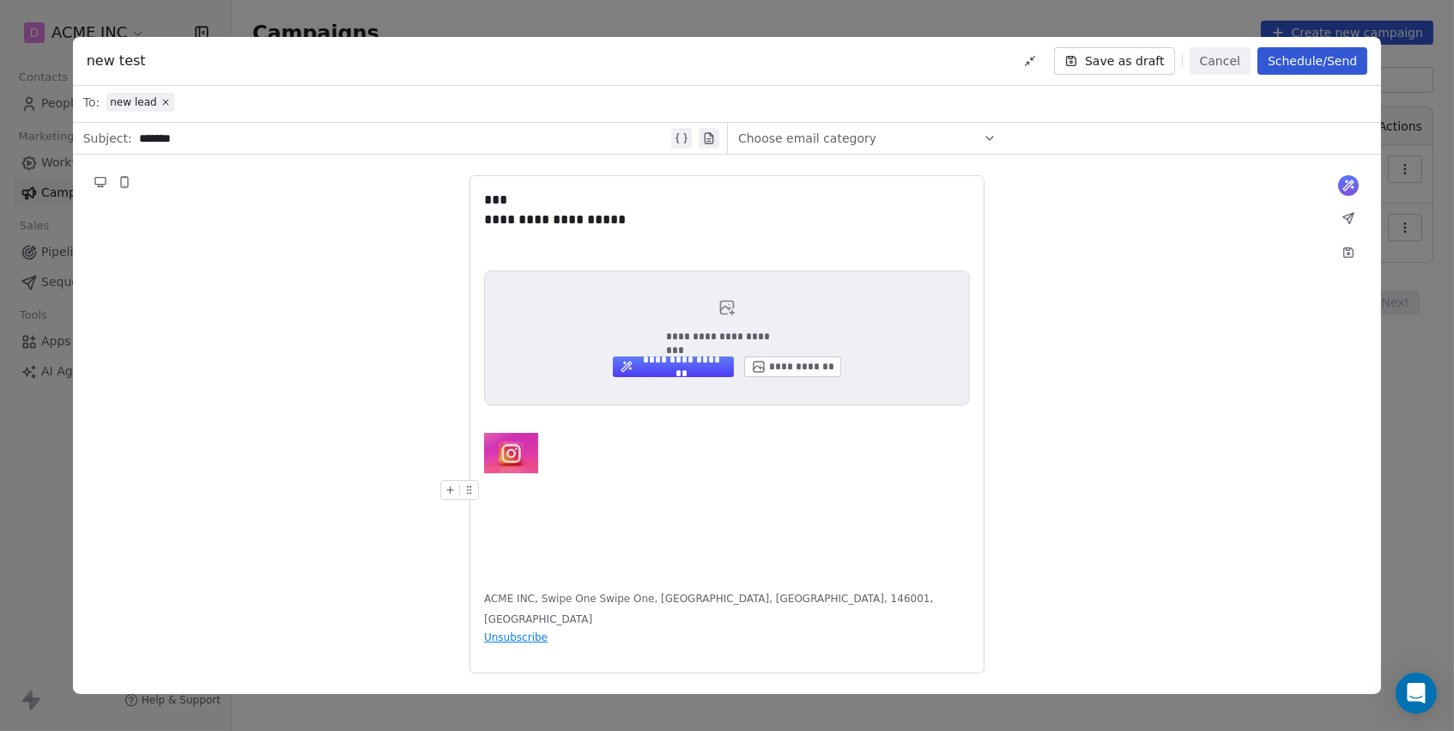
click at [588, 480] on div at bounding box center [727, 490] width 486 height 21
click at [588, 459] on div at bounding box center [727, 453] width 486 height 54
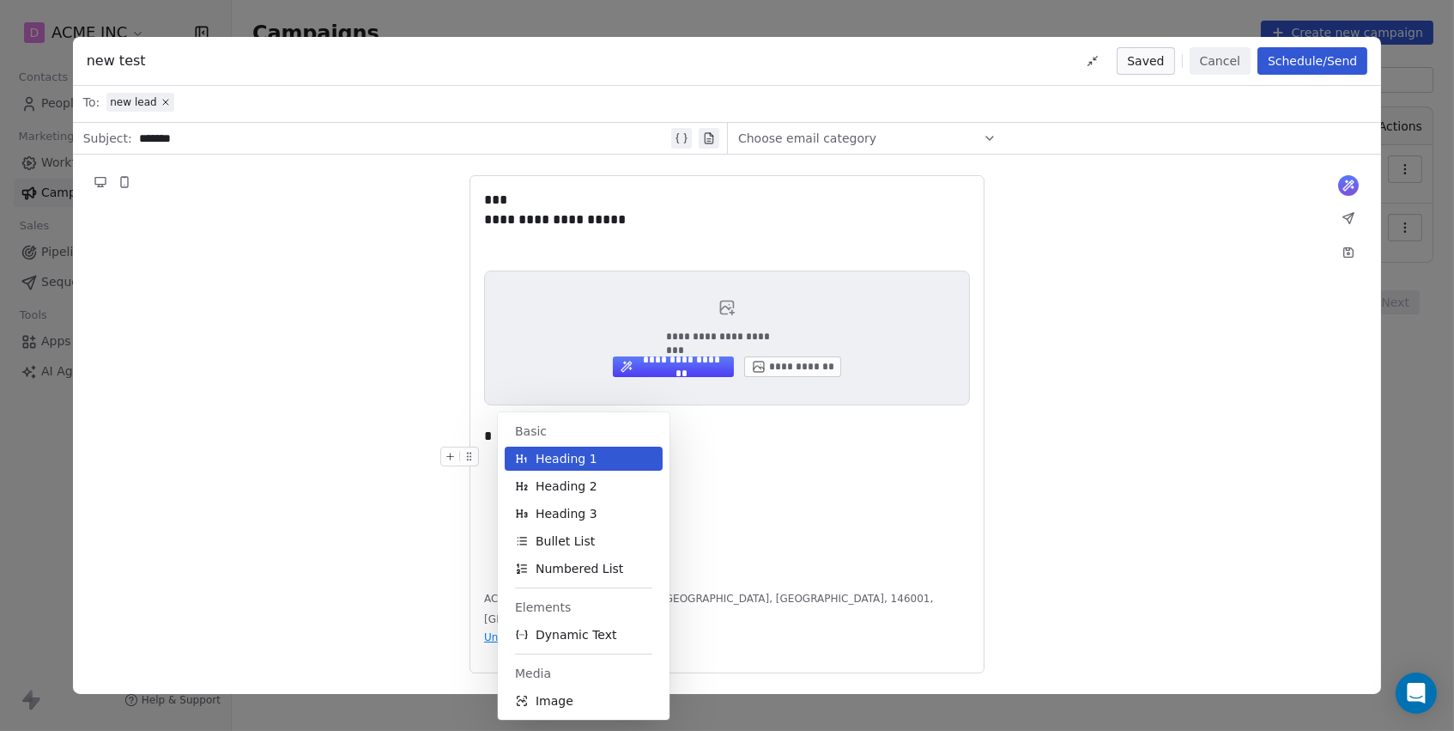
click at [745, 522] on div "**********" at bounding box center [727, 382] width 486 height 385
click at [707, 502] on div "Basic Heading 1 Heading 2 Heading 3 Bullet List Numbered List Elements Dynamic …" at bounding box center [608, 565] width 220 height 307
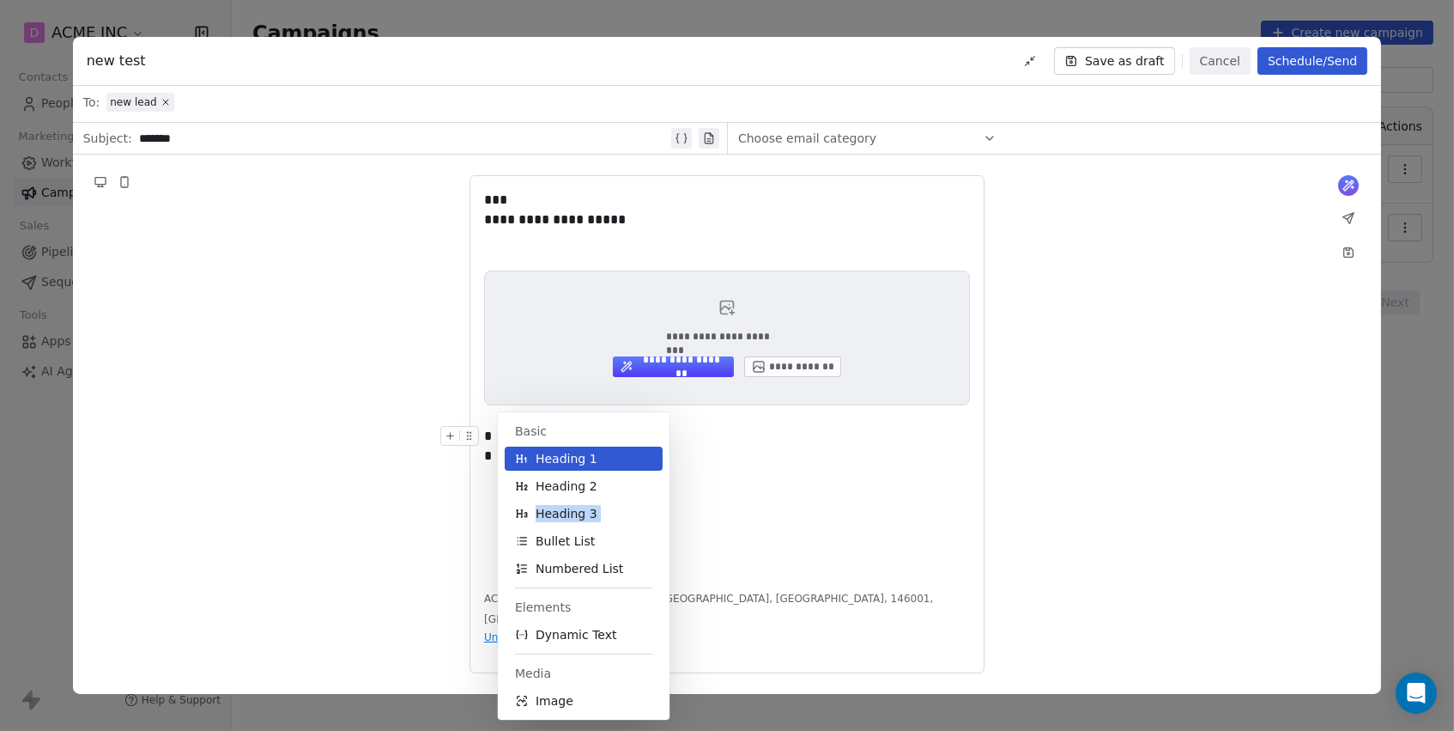
click at [697, 449] on div "Basic Heading 1 Heading 2 Heading 3 Bullet List Numbered List Elements Dynamic …" at bounding box center [608, 565] width 220 height 307
click at [678, 369] on button "**********" at bounding box center [674, 366] width 122 height 21
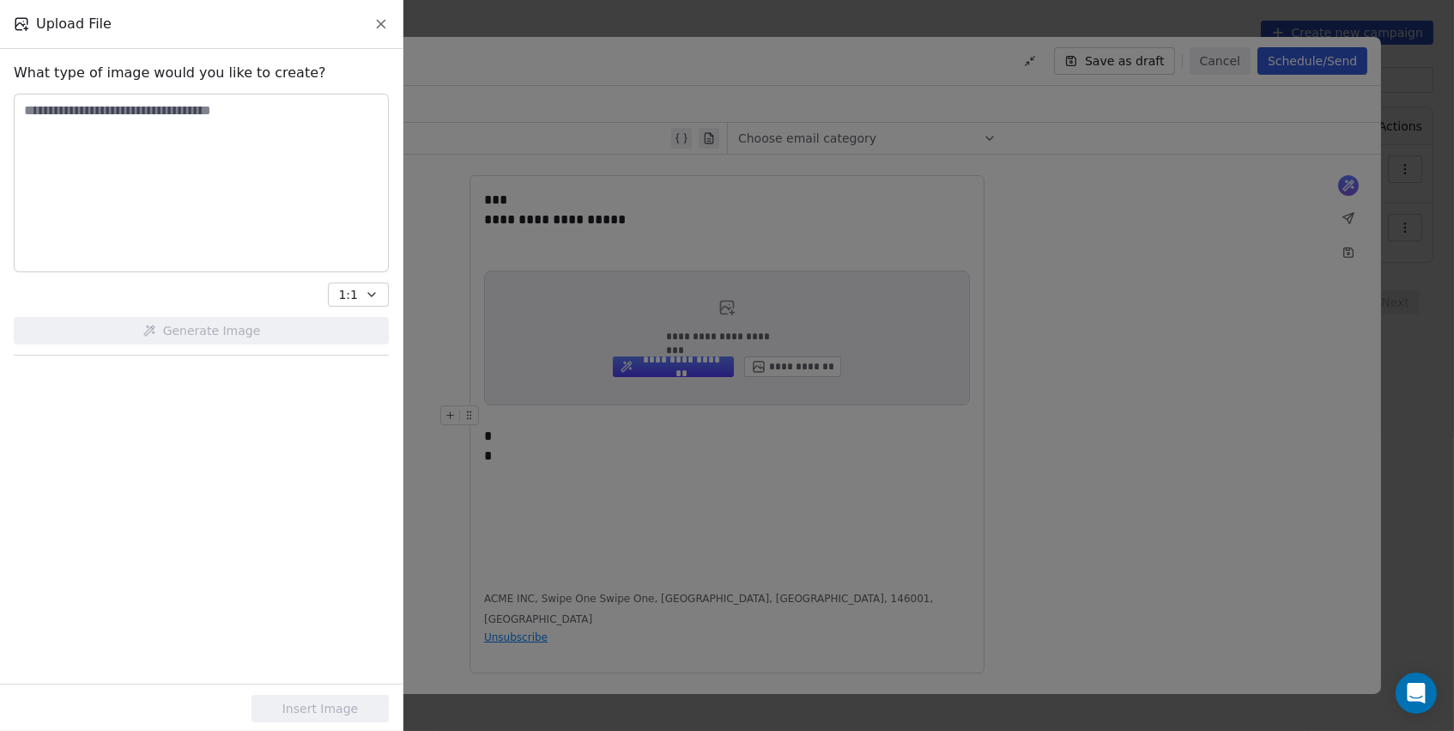
click at [115, 112] on textarea at bounding box center [201, 182] width 373 height 177
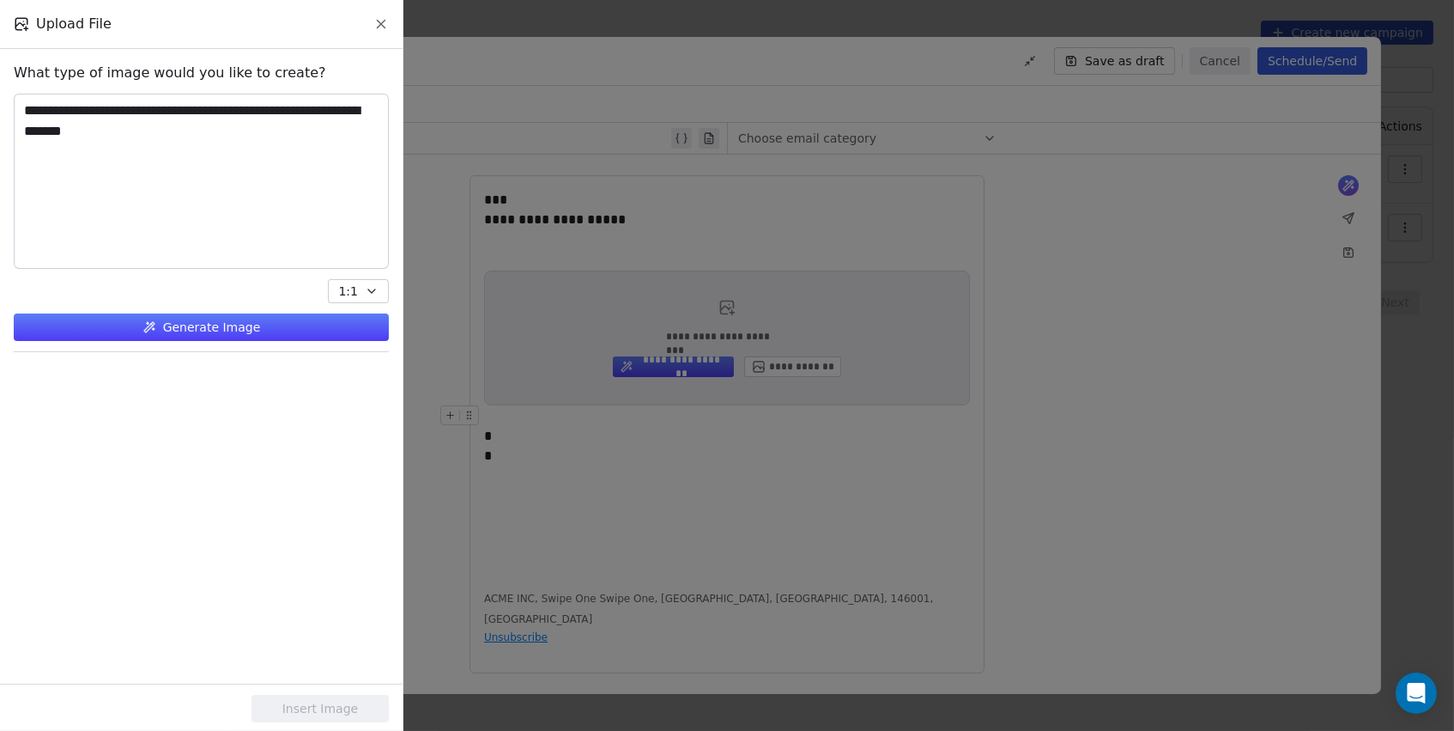
click at [144, 321] on icon at bounding box center [150, 327] width 14 height 14
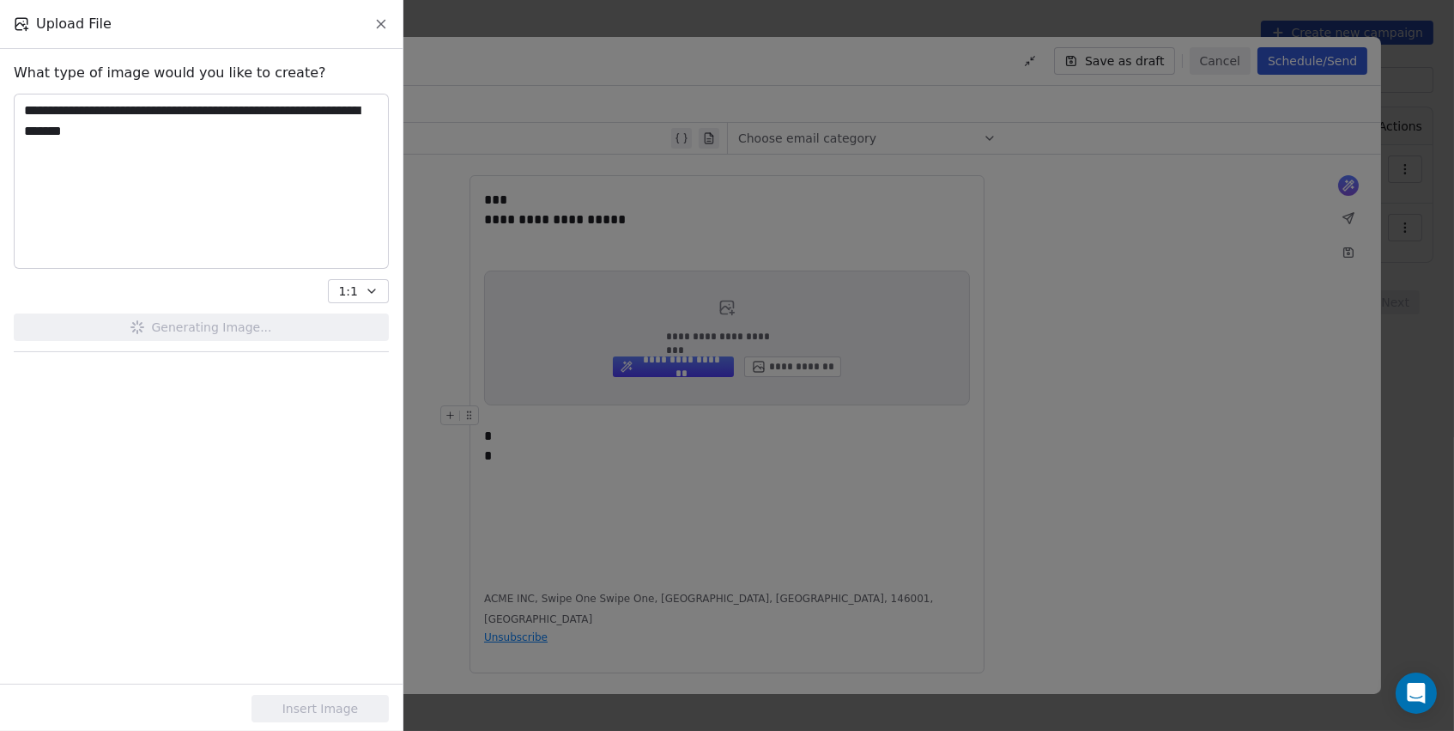
click at [362, 109] on textarea "**********" at bounding box center [201, 180] width 373 height 173
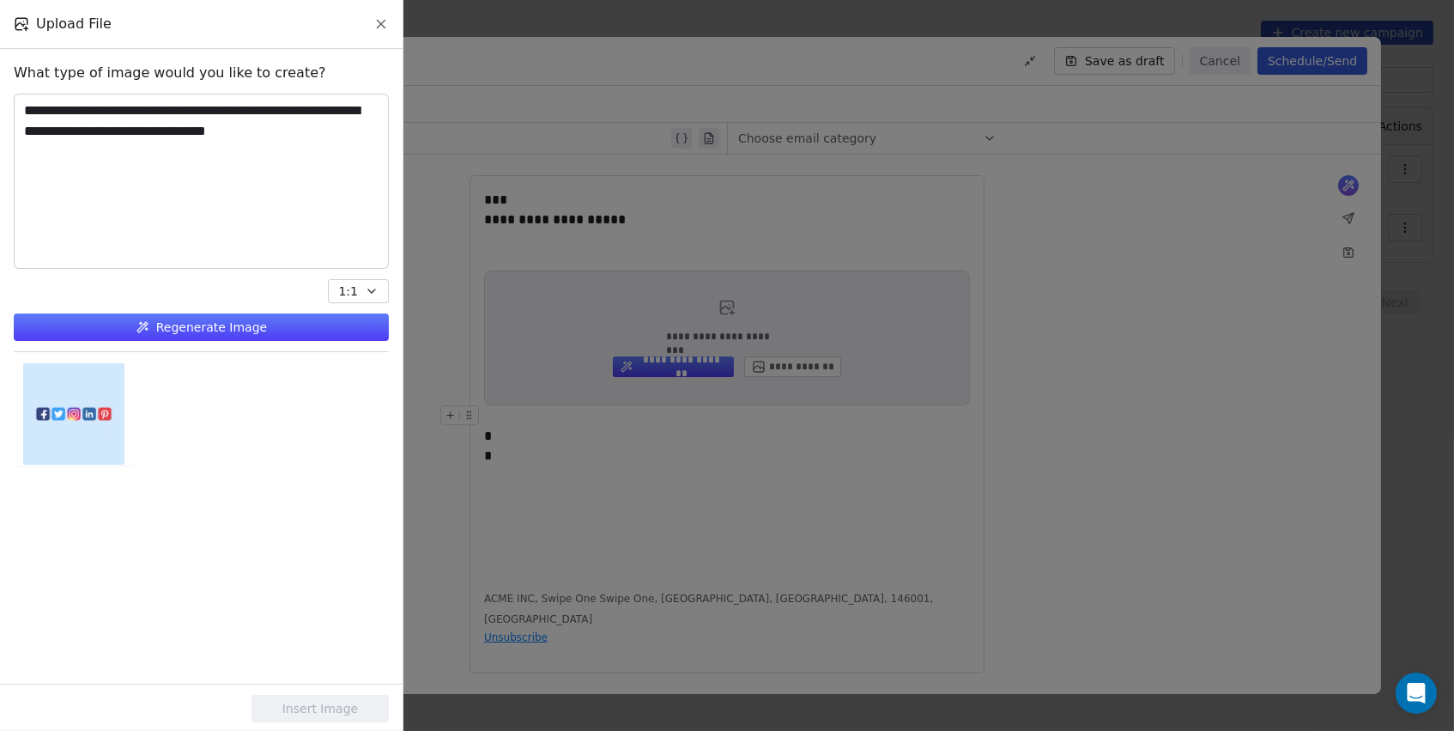
type textarea "**********"
click at [365, 298] on button "1:1" at bounding box center [358, 291] width 61 height 24
click at [355, 350] on span "2:3" at bounding box center [360, 355] width 20 height 18
click at [355, 284] on span "2:3" at bounding box center [348, 291] width 20 height 18
click at [349, 317] on div "1:1" at bounding box center [367, 326] width 61 height 27
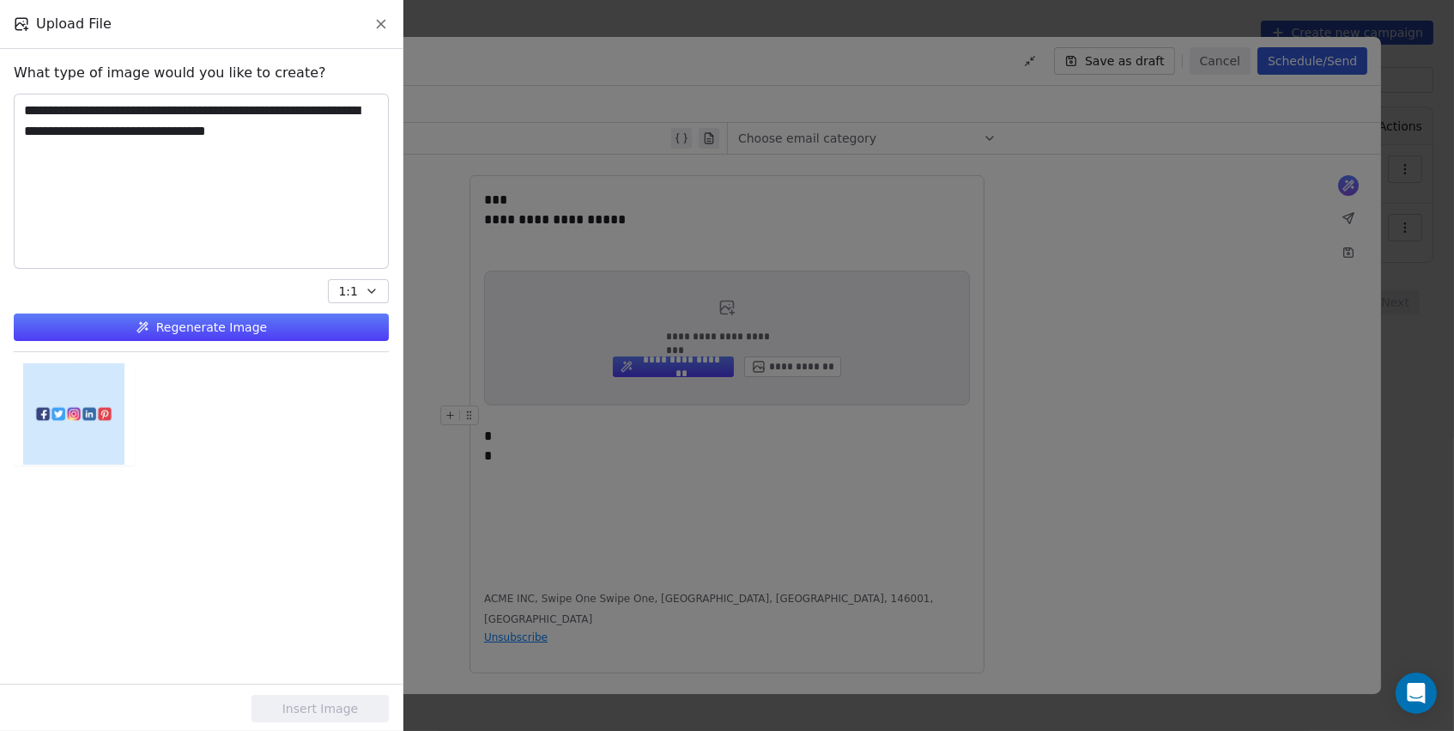
click at [241, 323] on button "Regenerate Image" at bounding box center [201, 326] width 375 height 27
click at [94, 428] on div at bounding box center [74, 413] width 119 height 101
click at [361, 714] on button "Insert Image" at bounding box center [320, 708] width 137 height 27
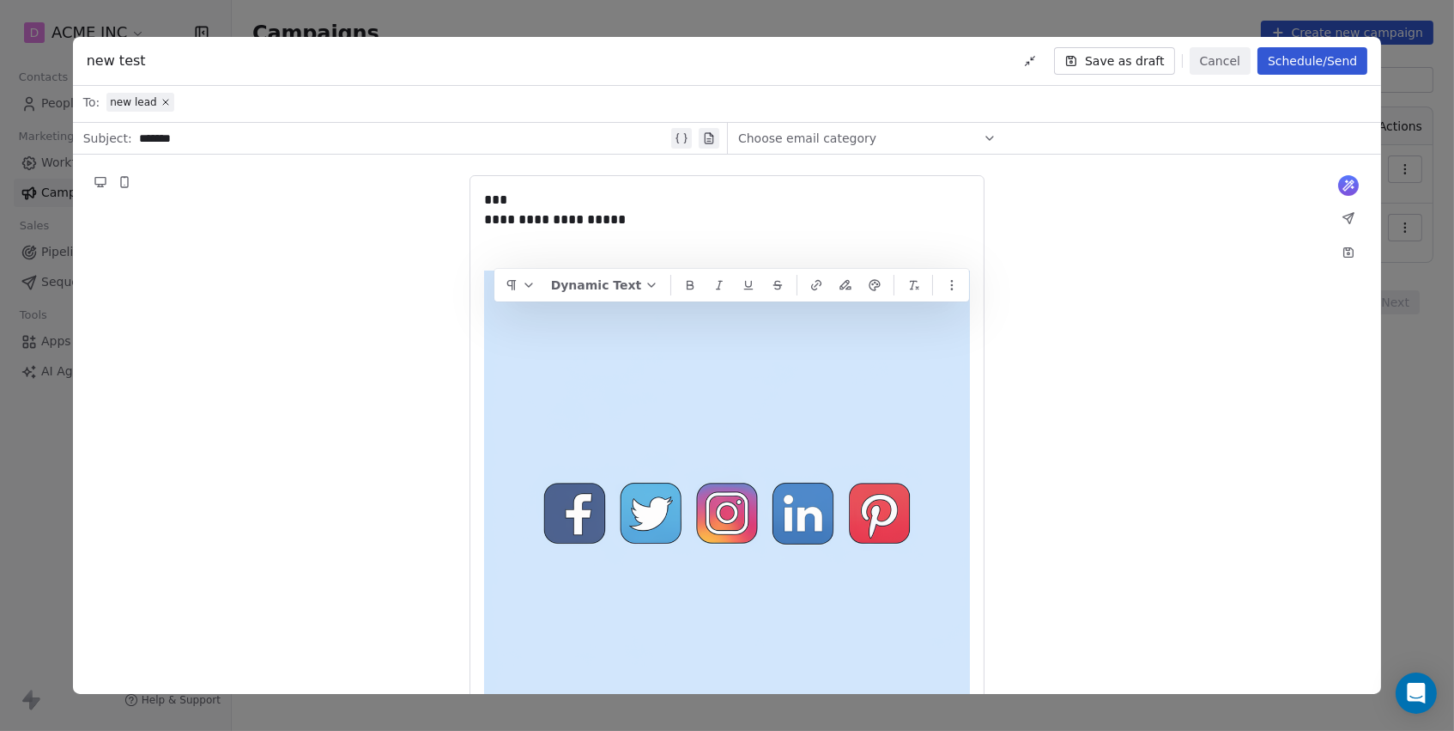
click at [902, 420] on div "**********" at bounding box center [727, 522] width 486 height 664
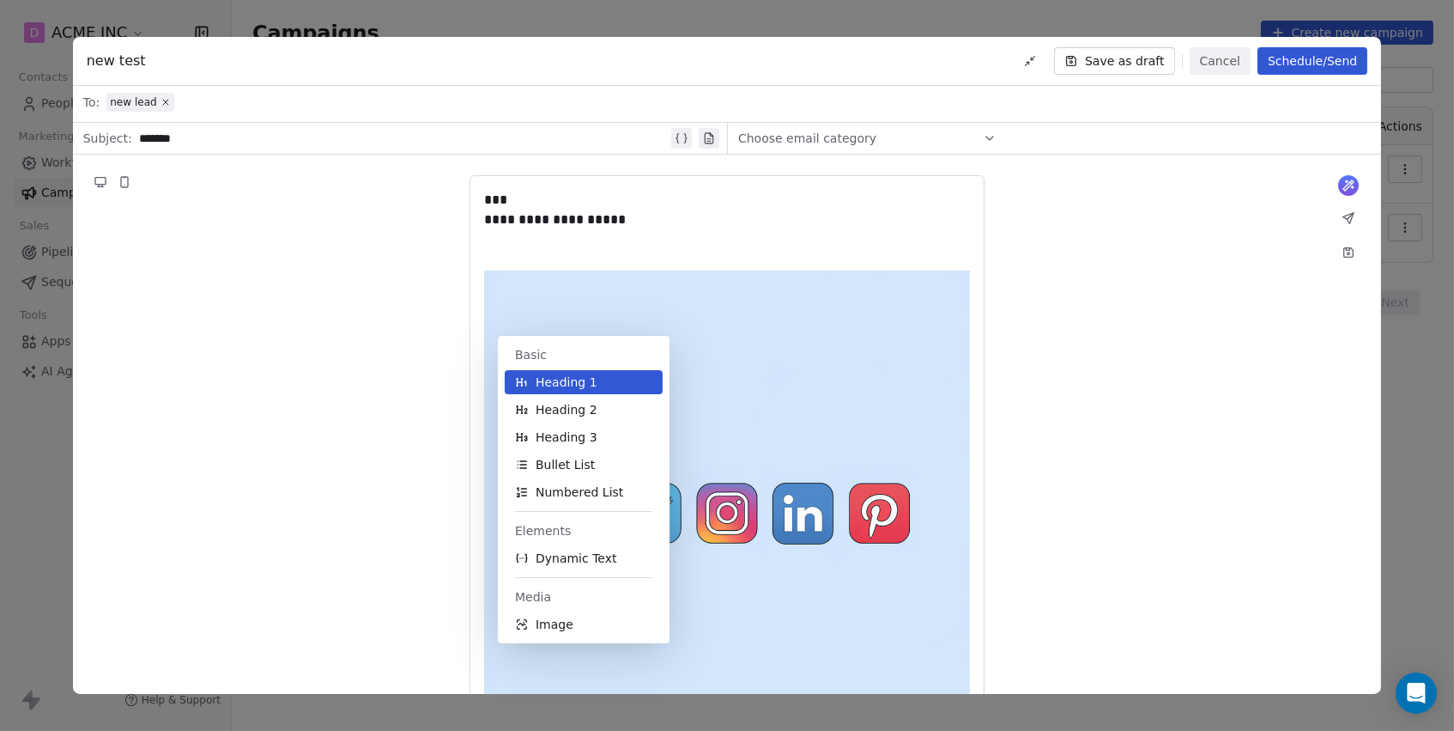
click at [1097, 402] on div "**********" at bounding box center [727, 564] width 1309 height 819
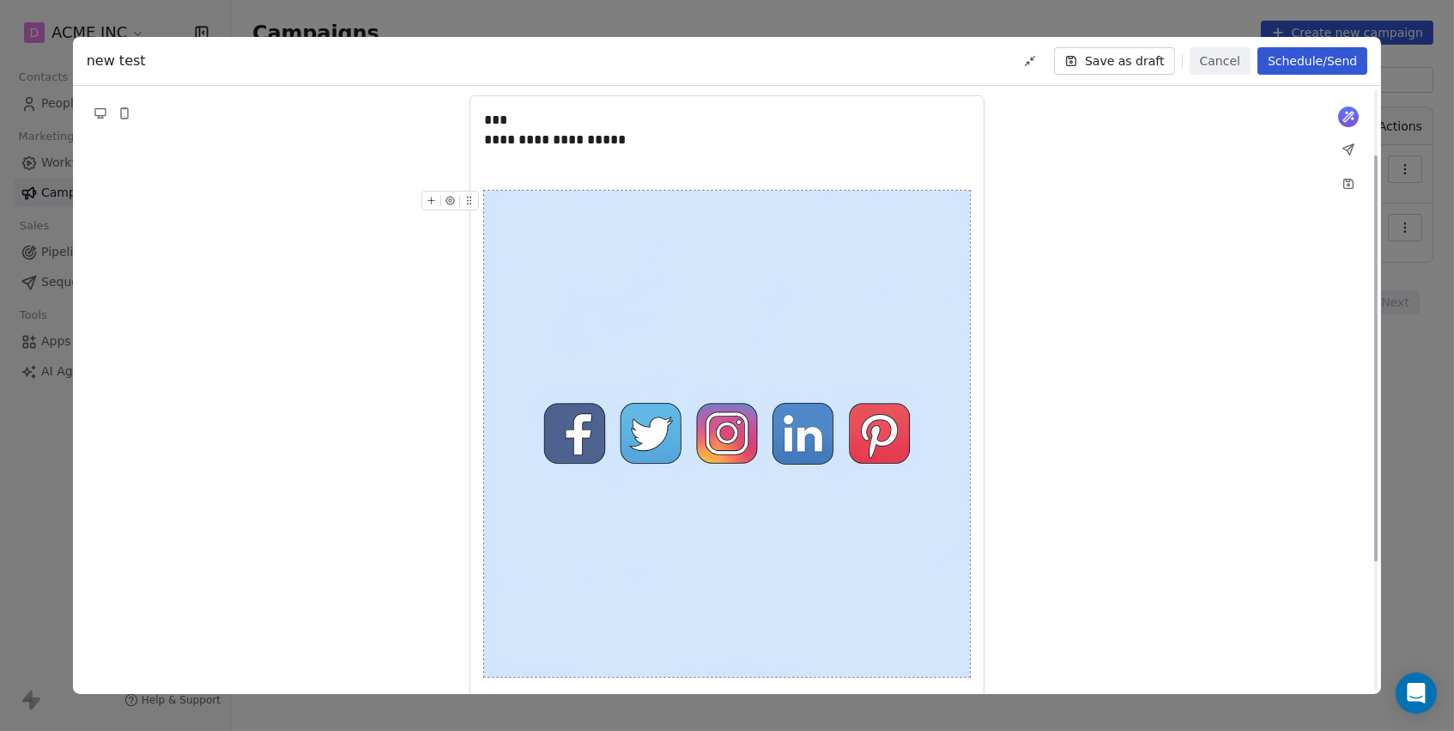
scroll to position [99, 0]
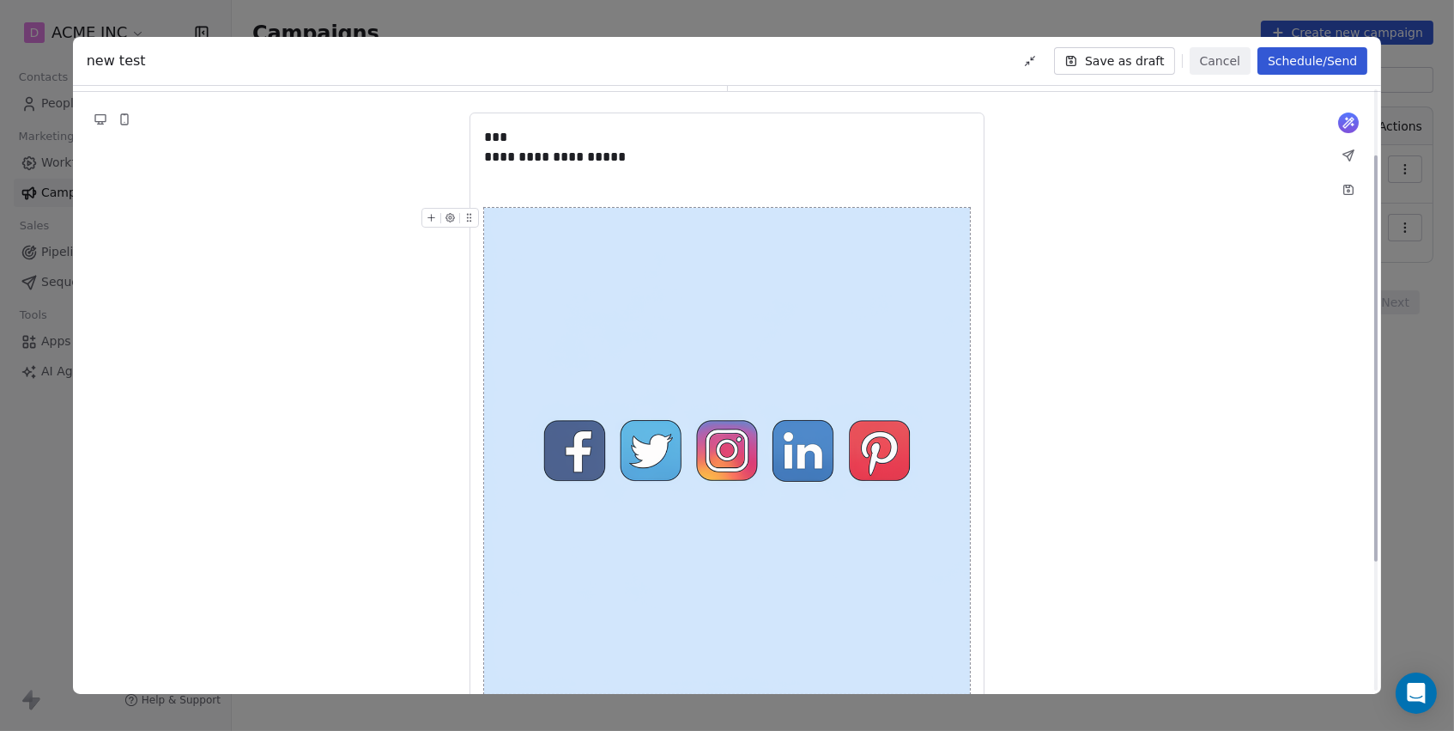
click at [603, 331] on img at bounding box center [727, 451] width 486 height 486
click at [699, 368] on img at bounding box center [727, 451] width 486 height 486
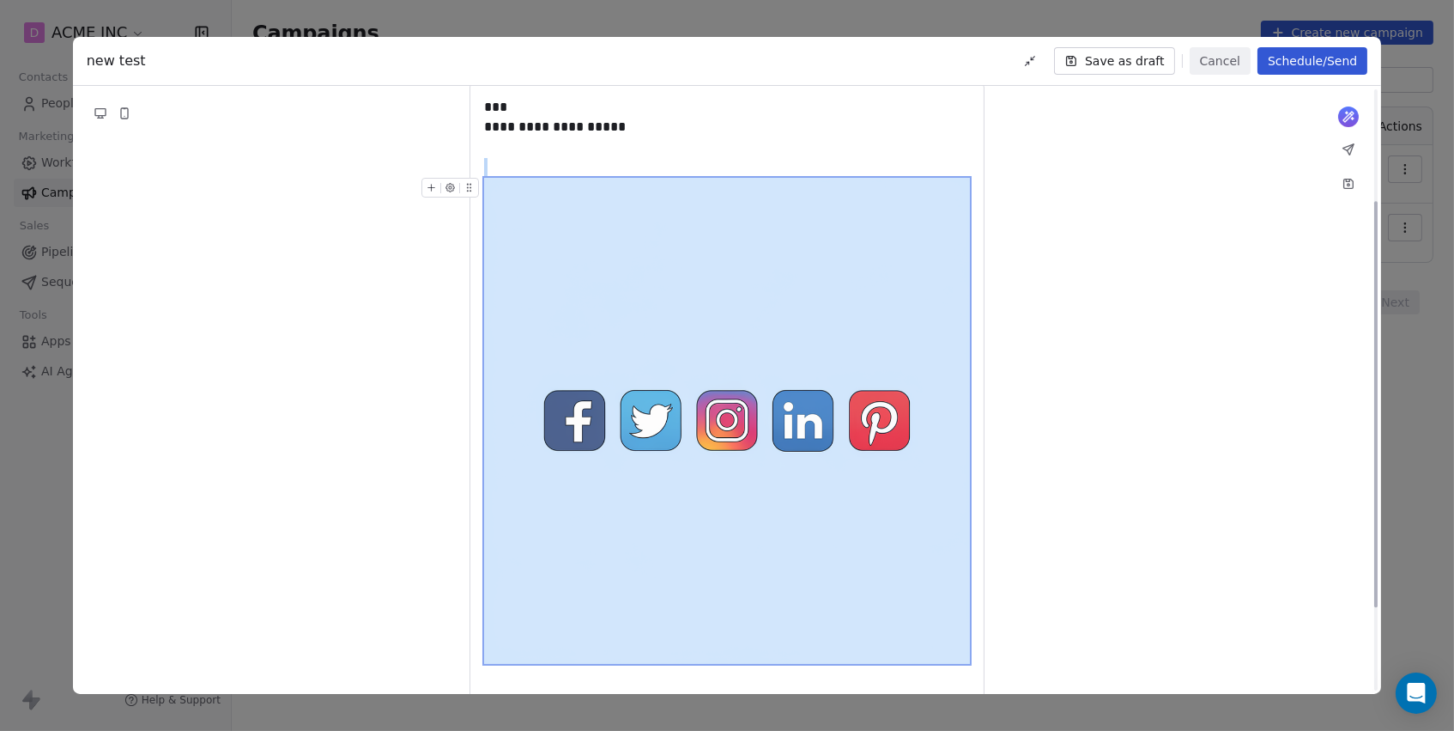
scroll to position [111, 0]
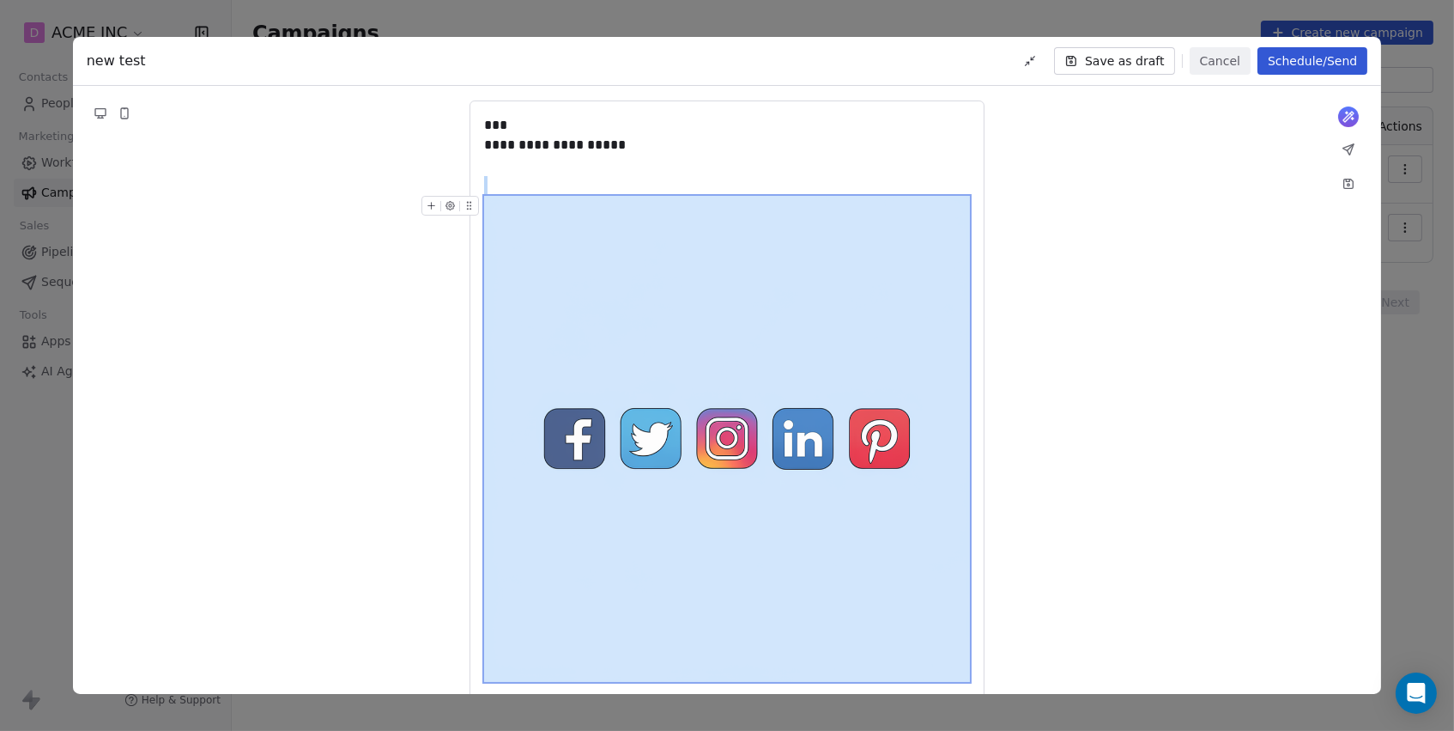
click at [446, 210] on button "button" at bounding box center [450, 206] width 18 height 18
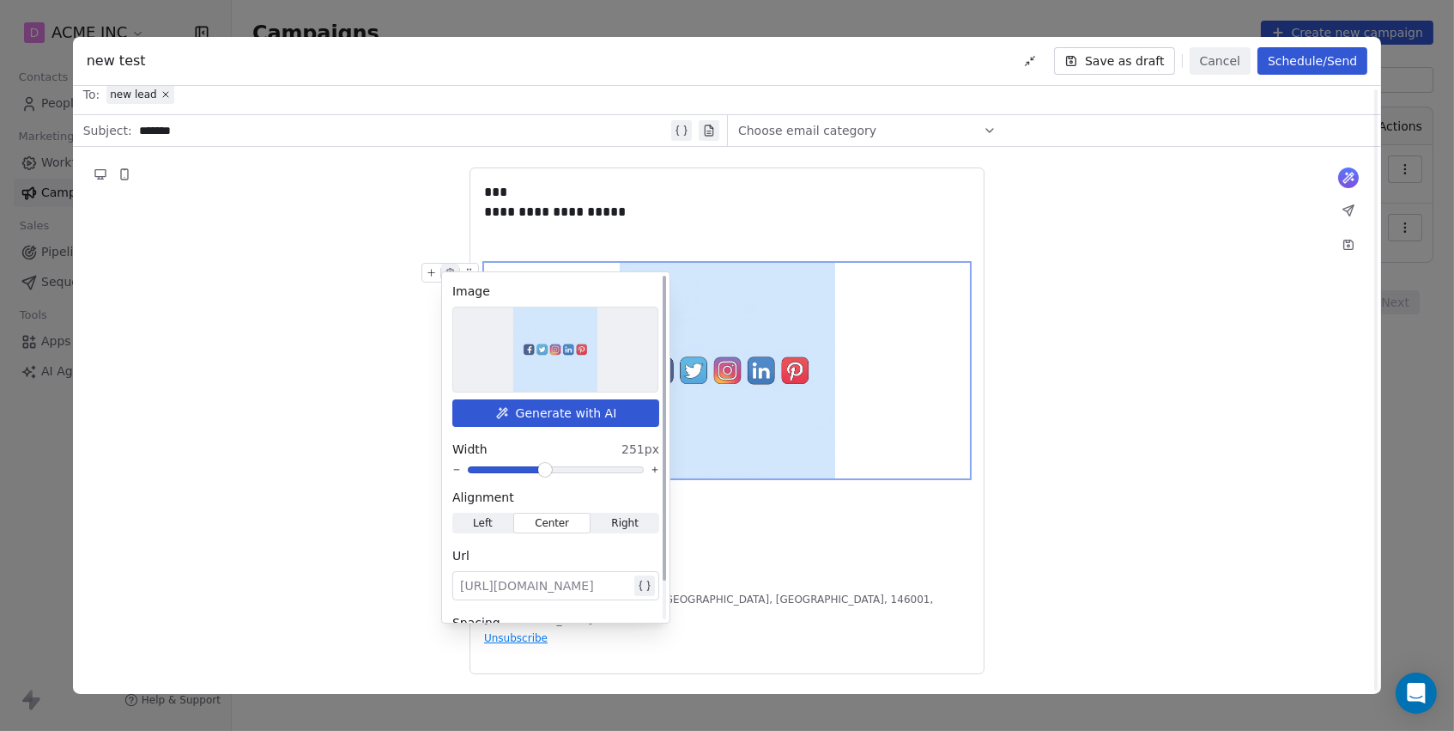
scroll to position [36, 0]
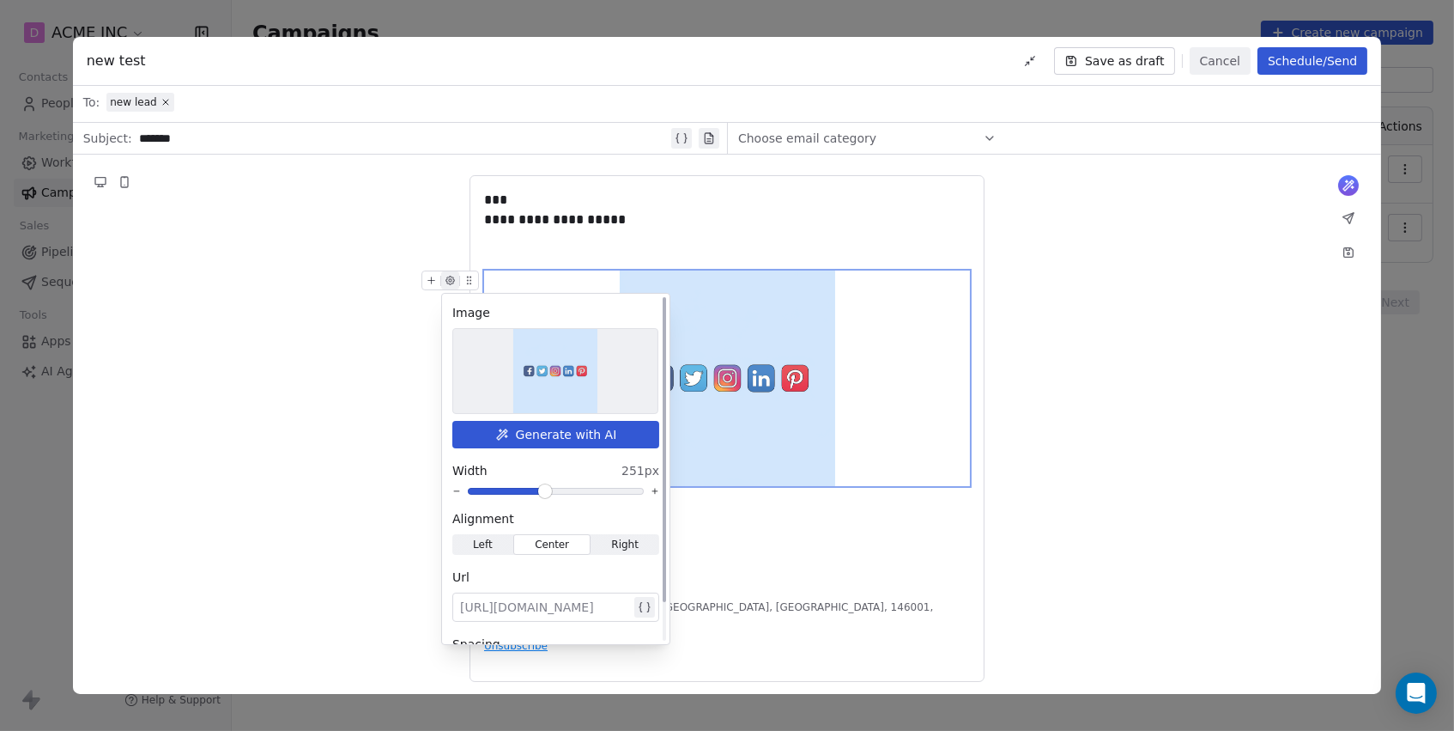
click at [544, 418] on div "Image Generate with AI Width 251px Alignment Left Left Center Center Right Righ…" at bounding box center [556, 492] width 228 height 397
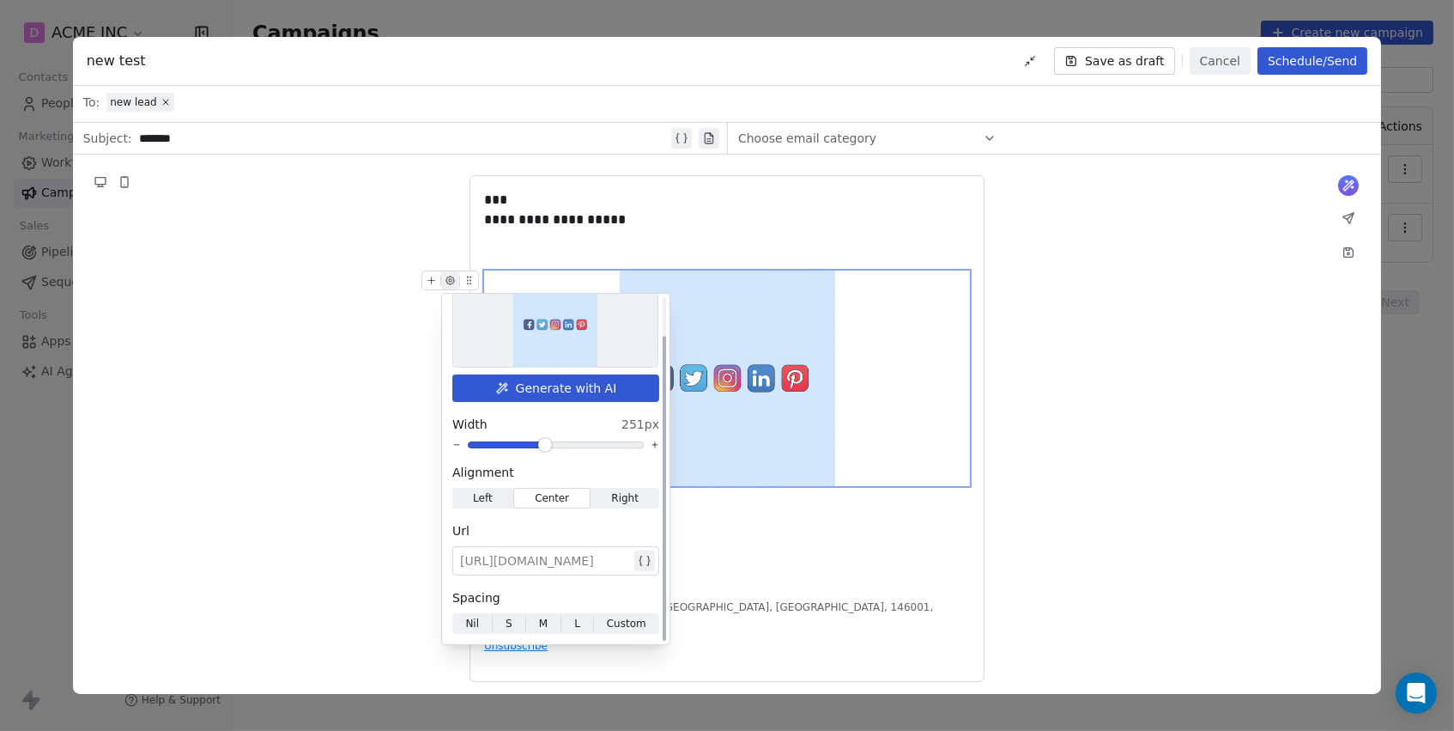
scroll to position [45, 0]
click at [514, 620] on span "S S" at bounding box center [509, 625] width 33 height 21
